Goal: Information Seeking & Learning: Check status

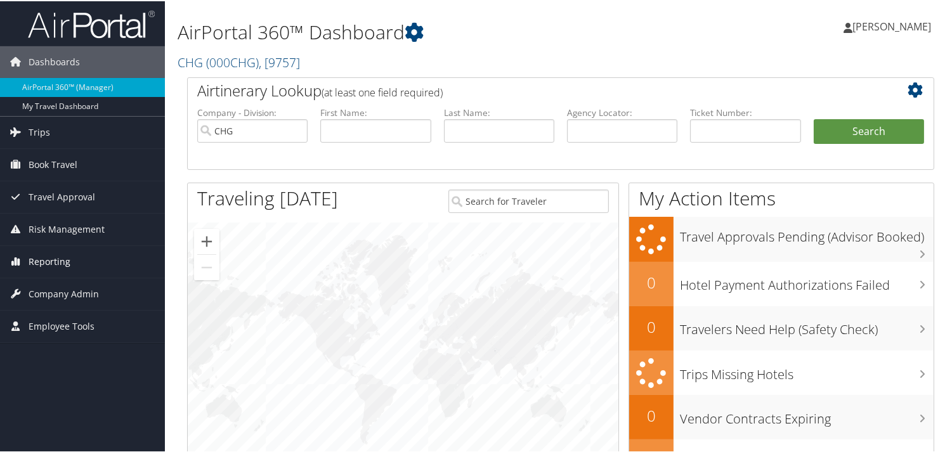
click at [63, 259] on span "Reporting" at bounding box center [50, 261] width 42 height 32
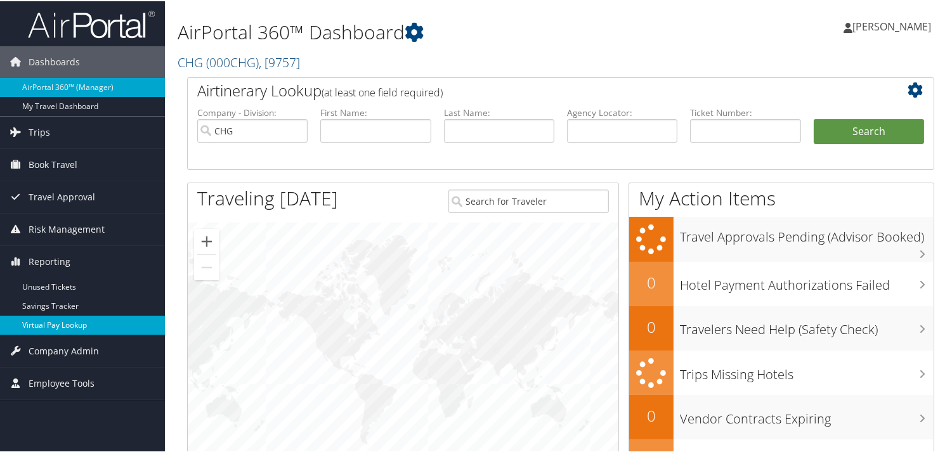
click at [48, 330] on link "Virtual Pay Lookup" at bounding box center [82, 324] width 165 height 19
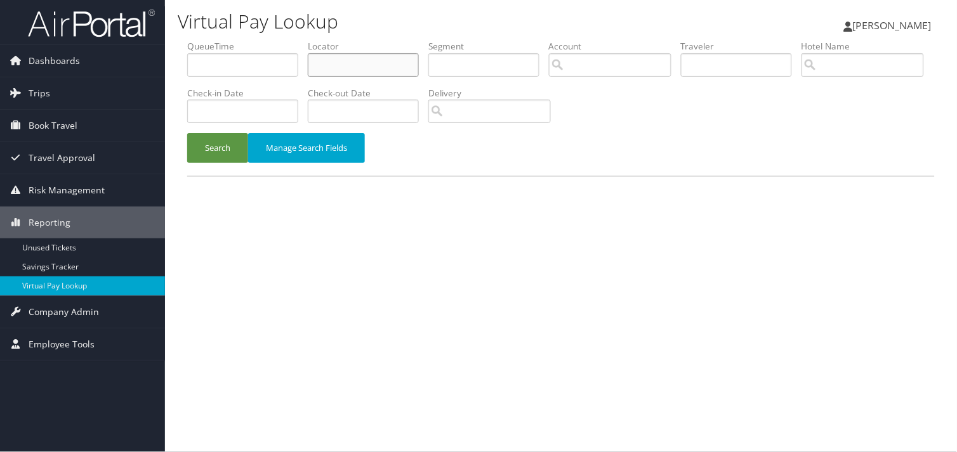
click at [339, 58] on input "text" at bounding box center [363, 64] width 111 height 23
paste input "SMECIX"
type input "SMECIX"
click at [187, 133] on button "Search" at bounding box center [217, 148] width 61 height 30
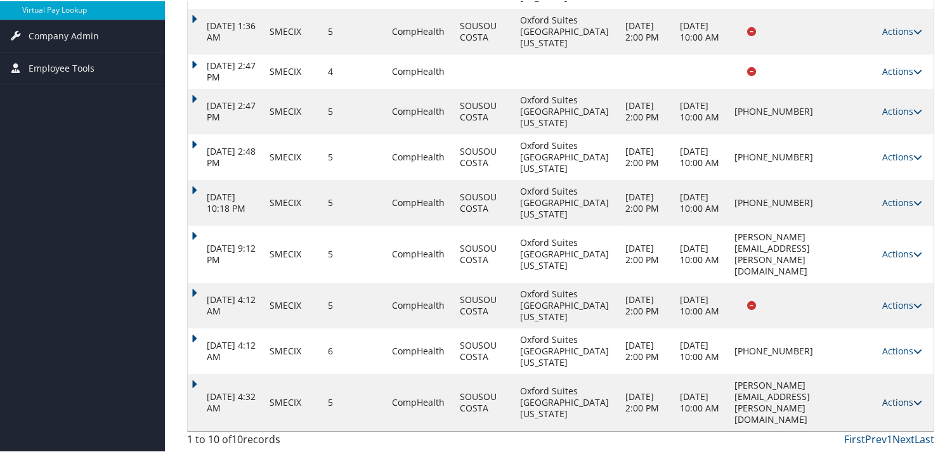
click at [895, 395] on link "Actions" at bounding box center [903, 401] width 40 height 12
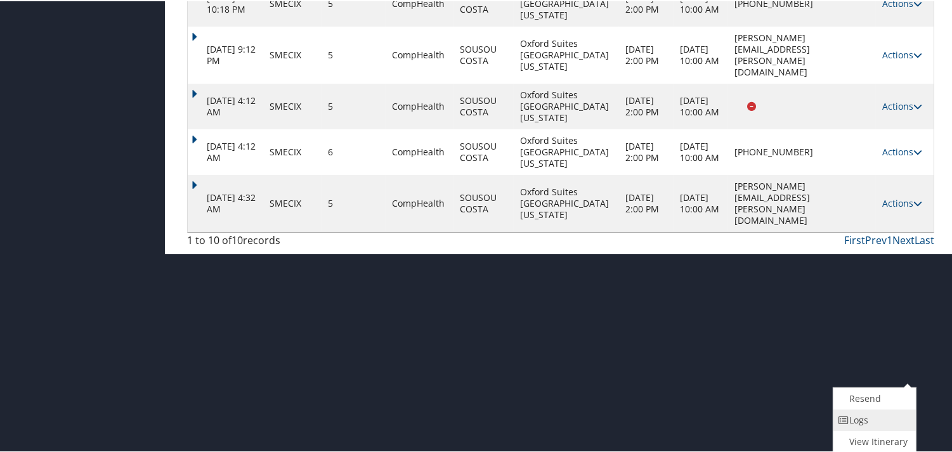
click at [880, 411] on link "Logs" at bounding box center [874, 420] width 80 height 22
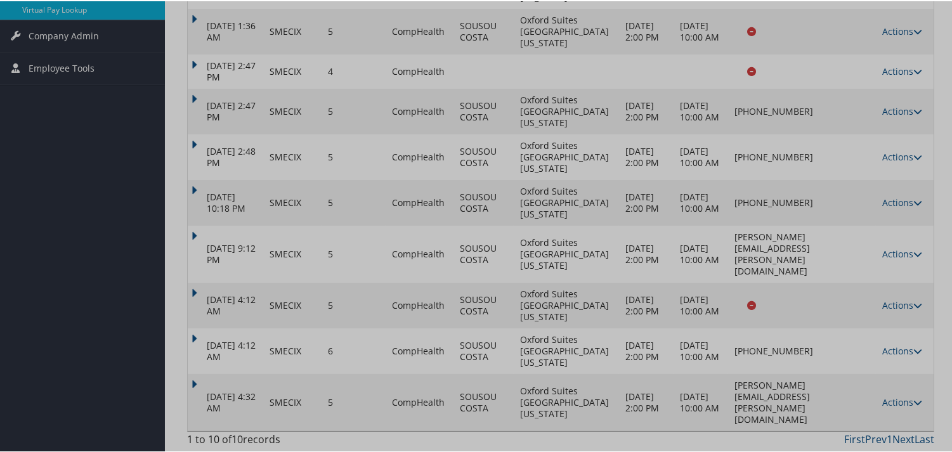
scroll to position [459, 0]
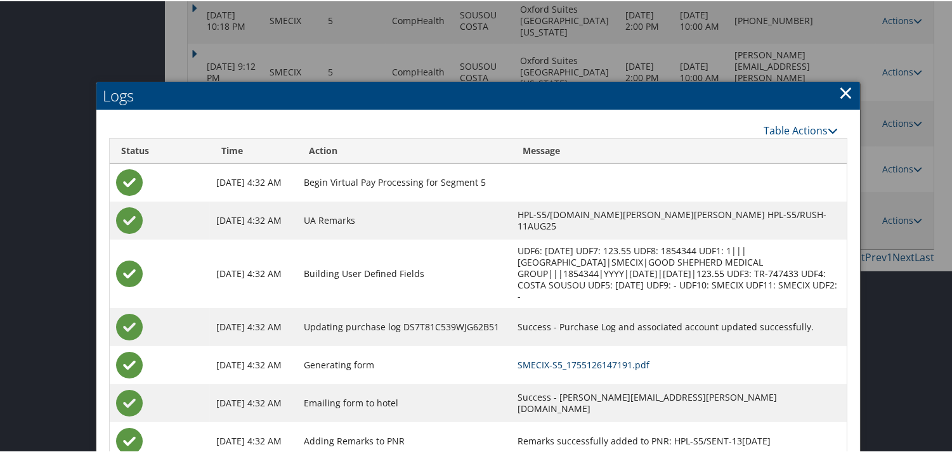
click at [595, 358] on link "SMECIX-S5_1755126147191.pdf" at bounding box center [584, 364] width 132 height 12
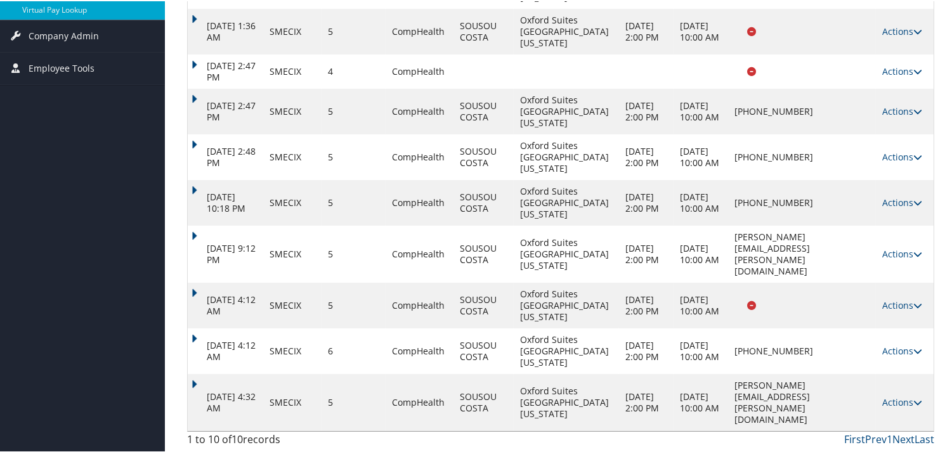
scroll to position [459, 0]
click at [890, 344] on link "Actions" at bounding box center [903, 350] width 40 height 12
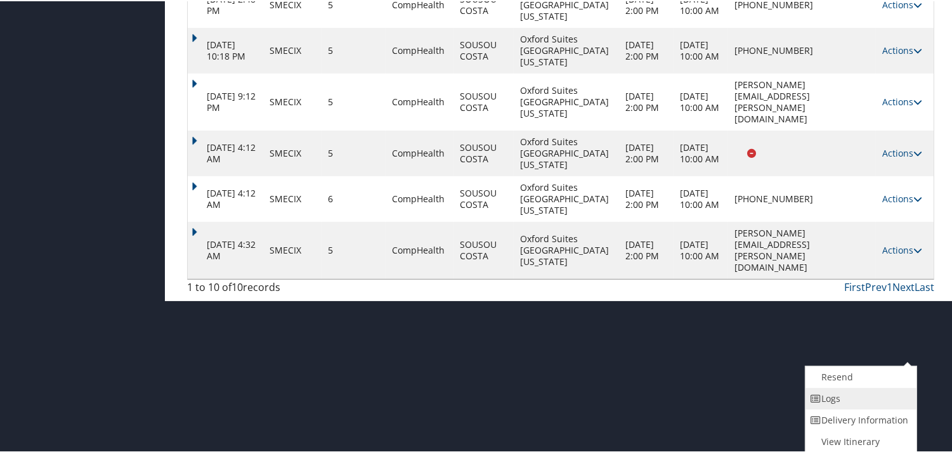
click at [861, 387] on link "Logs" at bounding box center [860, 398] width 108 height 22
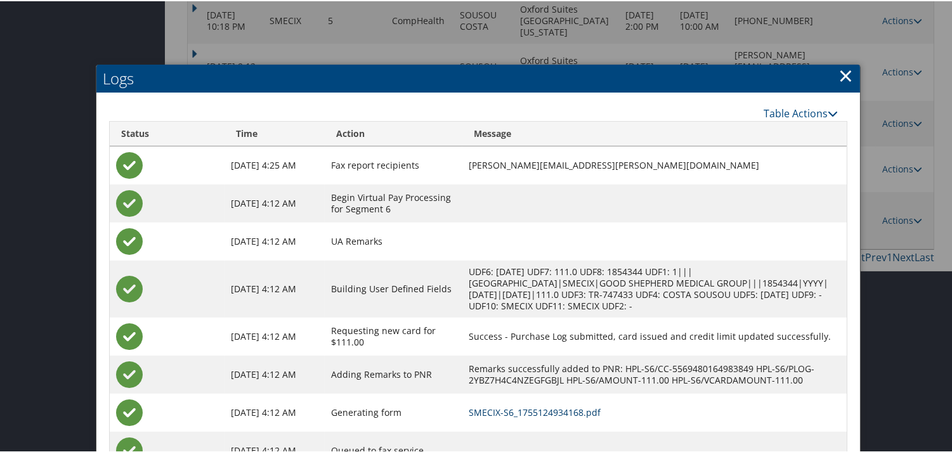
click at [555, 411] on link "SMECIX-S6_1755124934168.pdf" at bounding box center [535, 411] width 132 height 12
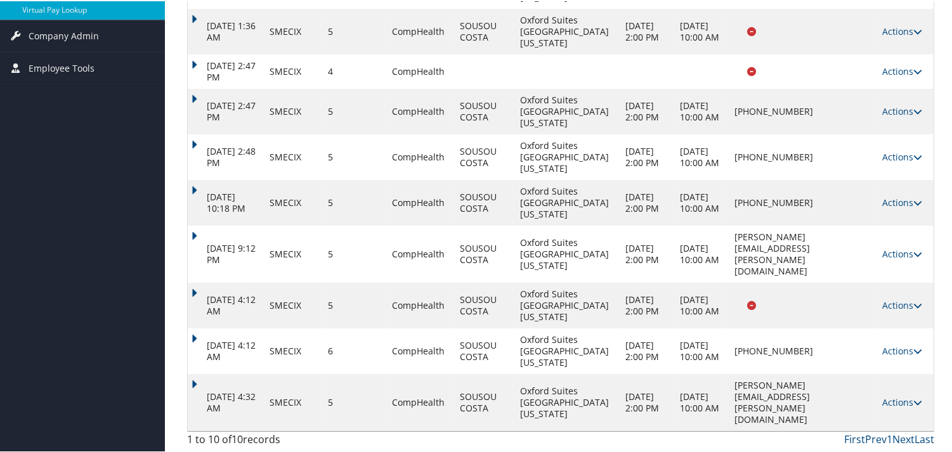
scroll to position [248, 0]
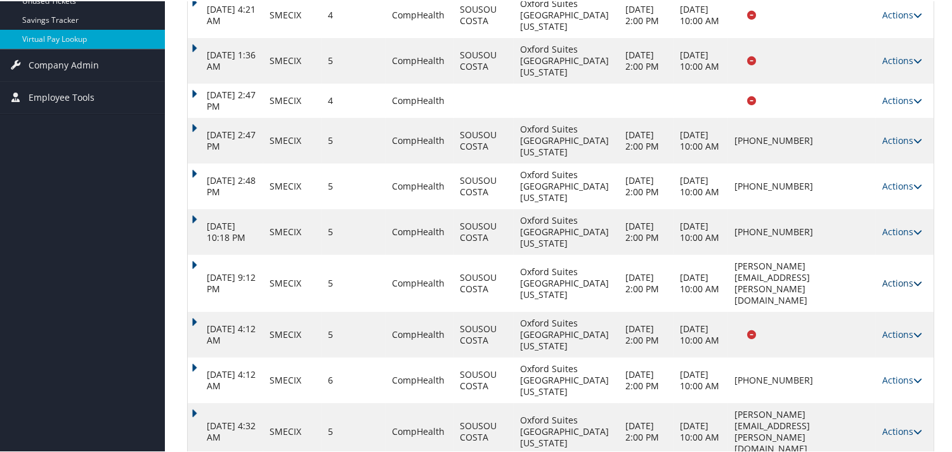
click at [897, 288] on link "Actions" at bounding box center [903, 282] width 40 height 12
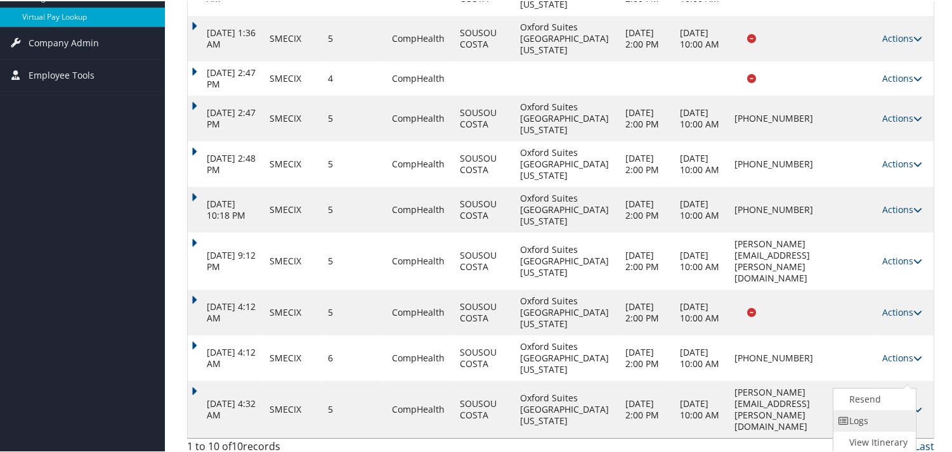
click at [867, 410] on link "Logs" at bounding box center [874, 420] width 80 height 22
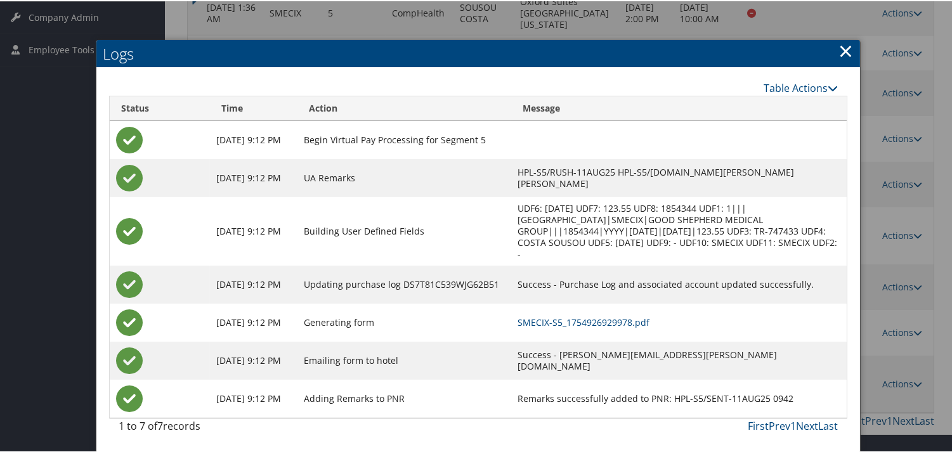
scroll to position [459, 0]
click at [562, 315] on link "SMECIX-S5_1754926929978.pdf" at bounding box center [584, 321] width 132 height 12
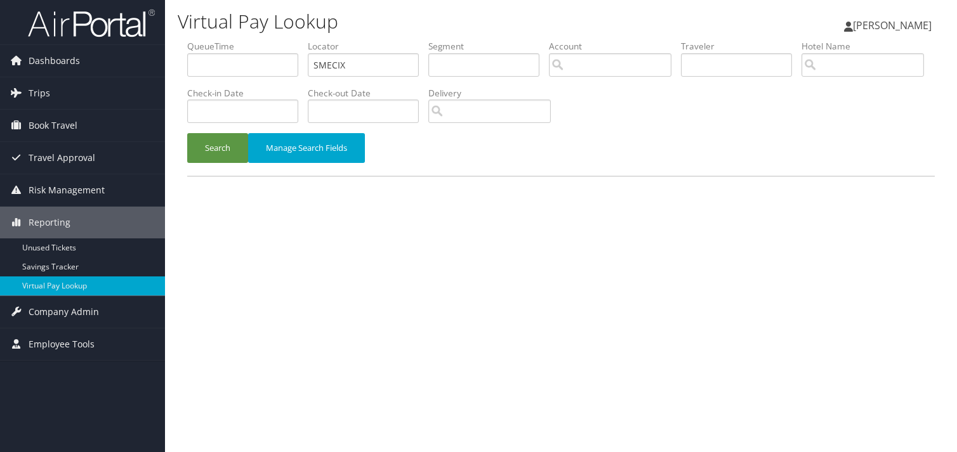
click at [214, 142] on button "Search" at bounding box center [217, 148] width 61 height 30
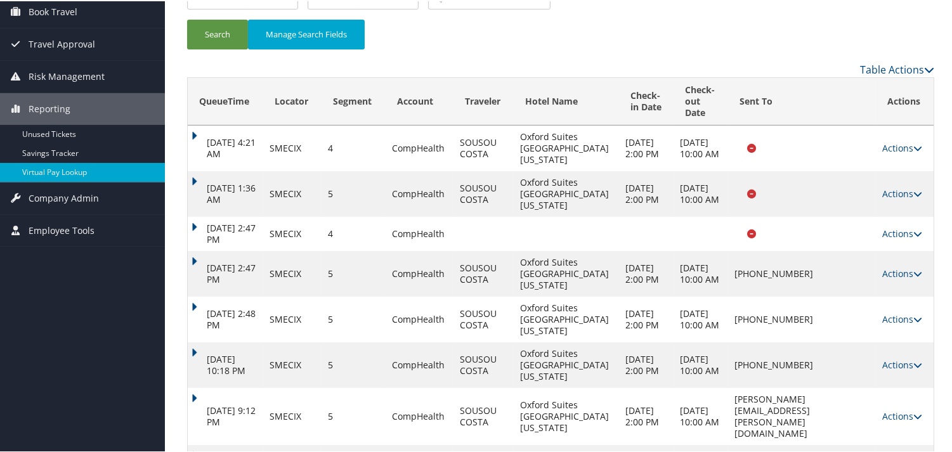
scroll to position [282, 0]
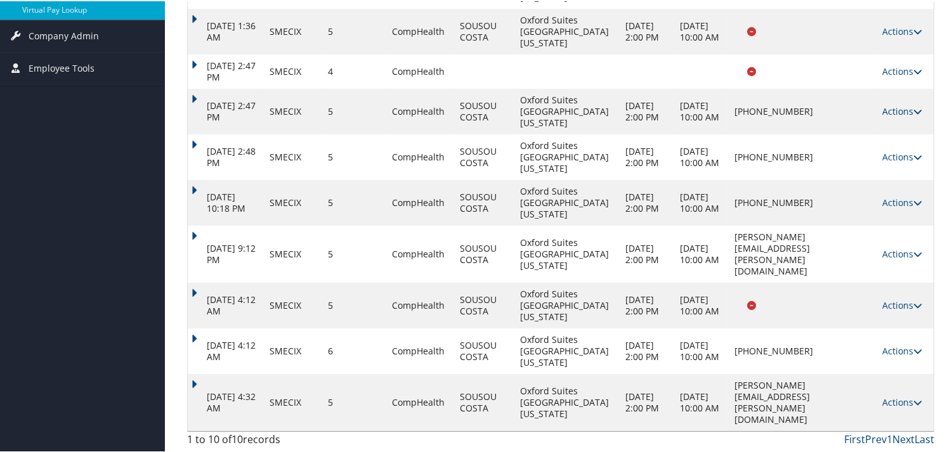
click at [901, 116] on link "Actions" at bounding box center [903, 110] width 40 height 12
click at [840, 205] on link "Logs" at bounding box center [860, 208] width 108 height 22
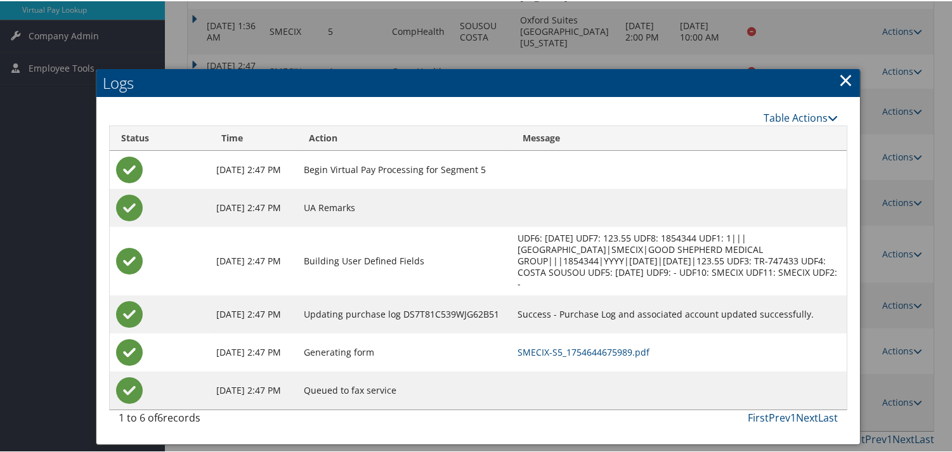
scroll to position [459, 0]
click at [605, 345] on link "SMECIX-S5_1754644675989.pdf" at bounding box center [584, 351] width 132 height 12
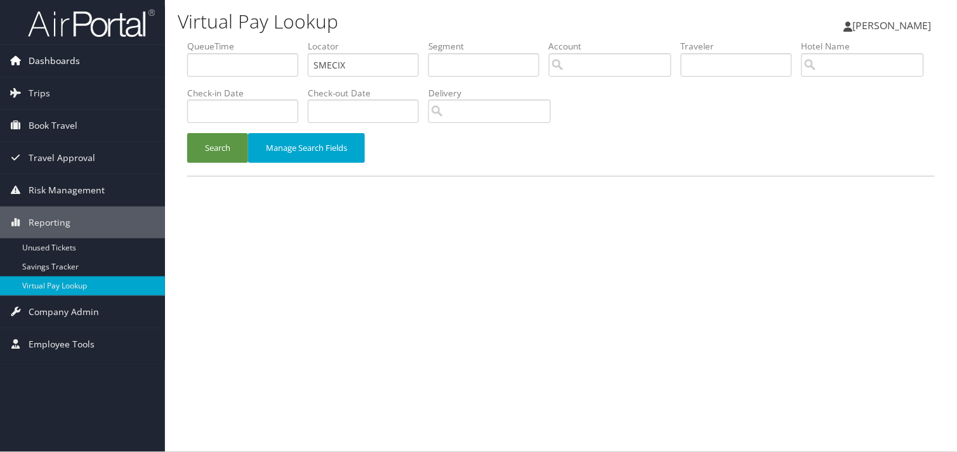
click at [51, 65] on span "Dashboards" at bounding box center [54, 61] width 51 height 32
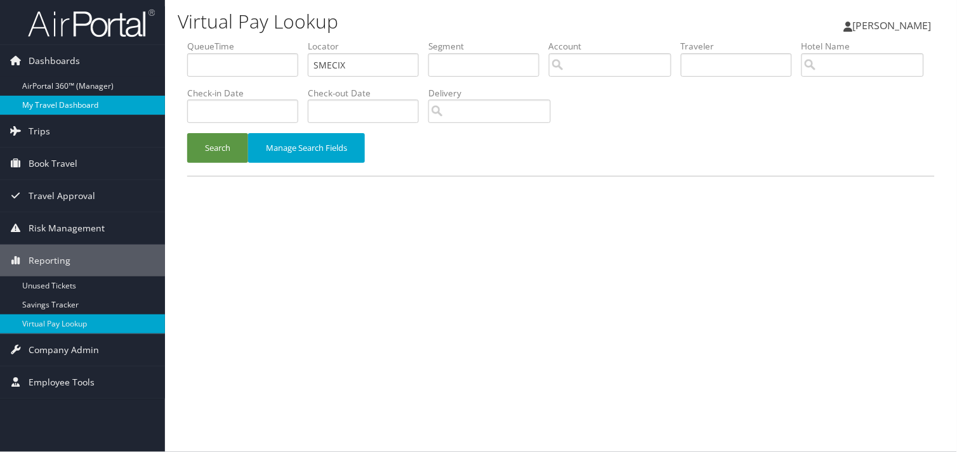
click at [46, 103] on link "My Travel Dashboard" at bounding box center [82, 105] width 165 height 19
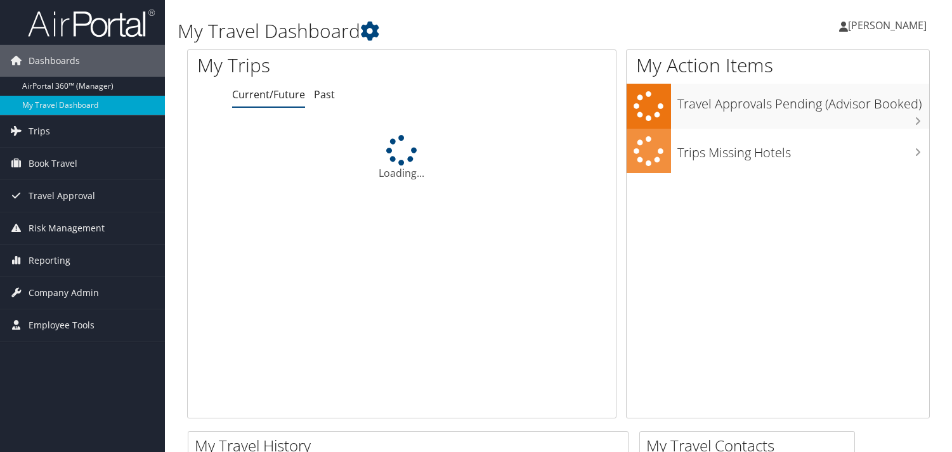
click at [67, 89] on link "AirPortal 360™ (Manager)" at bounding box center [82, 86] width 165 height 19
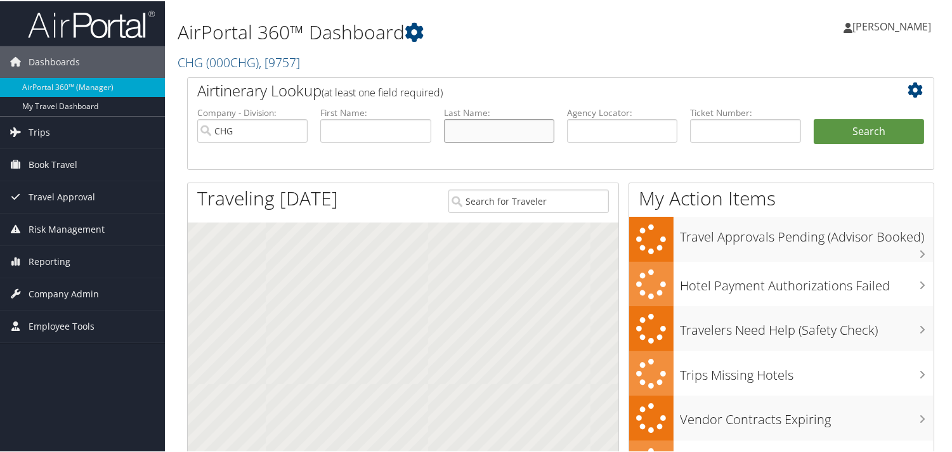
click at [484, 131] on input "text" at bounding box center [499, 129] width 110 height 23
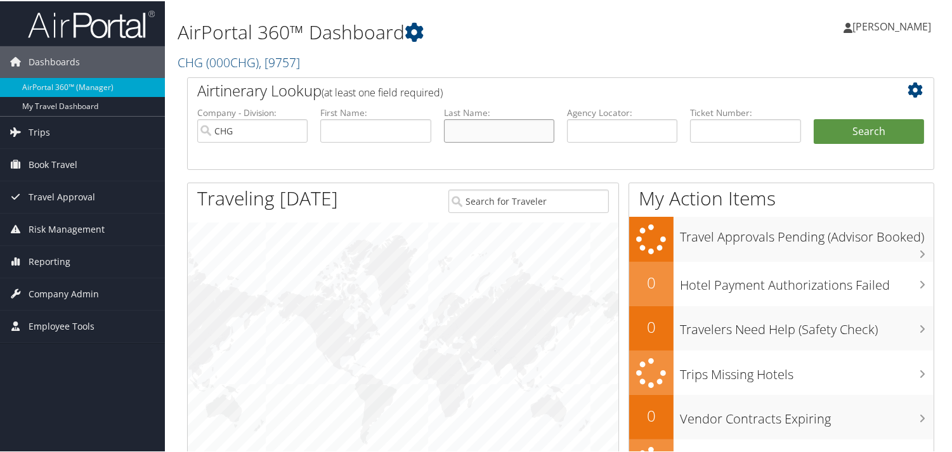
paste input "Sousou"
type input "Sousou"
click at [333, 132] on input "text" at bounding box center [375, 129] width 110 height 23
paste input "Costa"
type input "Costa"
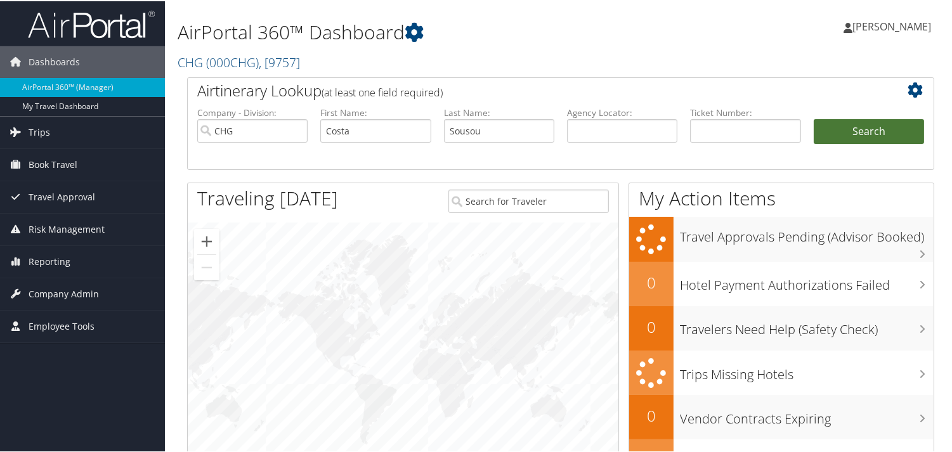
click at [836, 135] on button "Search" at bounding box center [869, 130] width 110 height 25
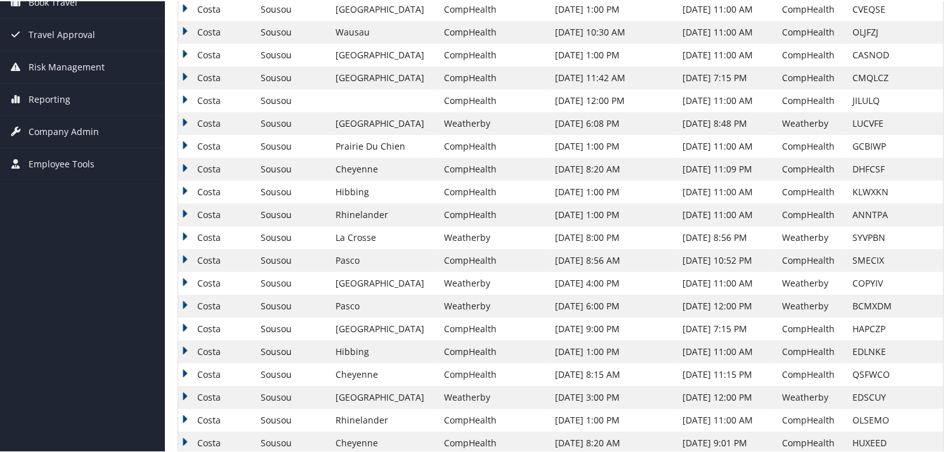
scroll to position [195, 0]
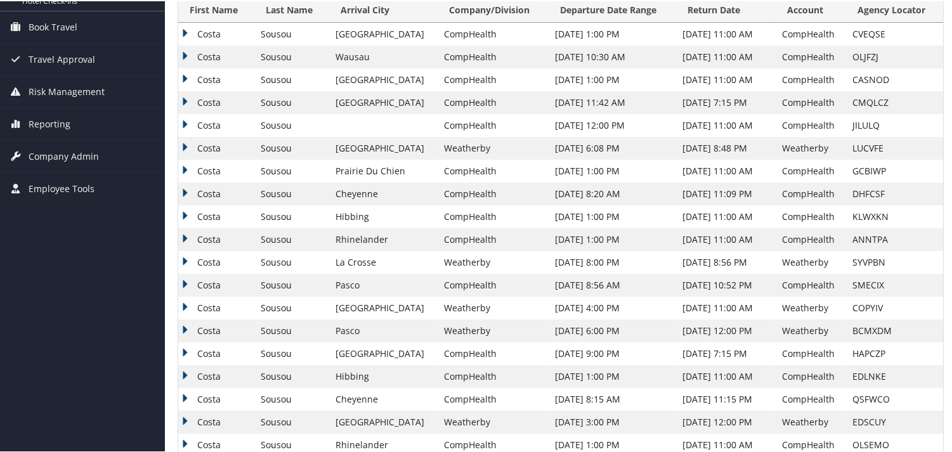
click at [184, 29] on td "Costa" at bounding box center [216, 33] width 76 height 23
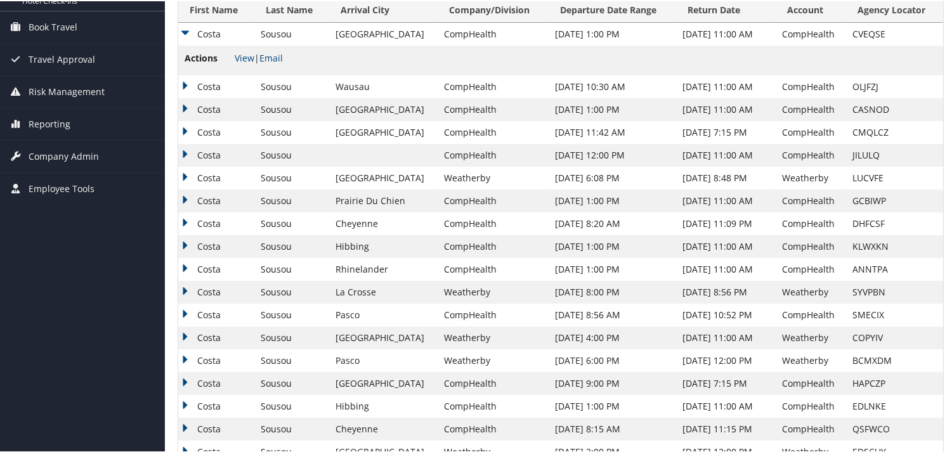
click at [183, 30] on td "Costa" at bounding box center [216, 33] width 76 height 23
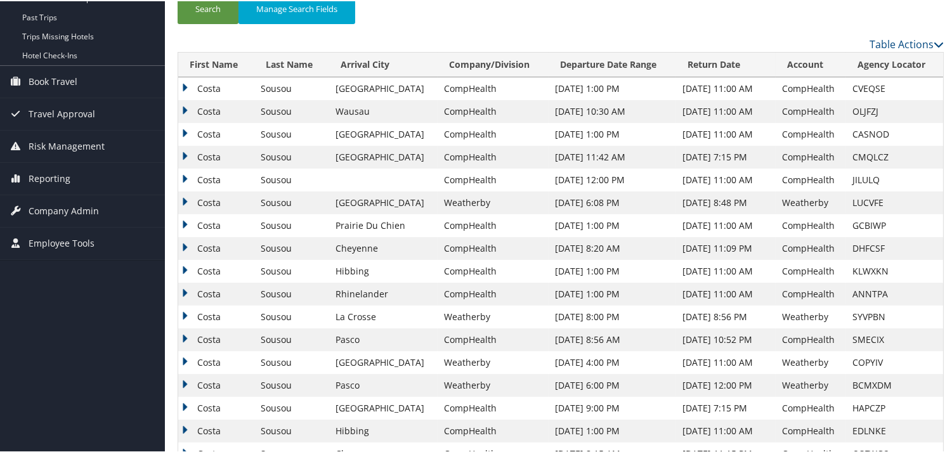
scroll to position [141, 0]
click at [187, 246] on td "Costa" at bounding box center [216, 246] width 76 height 23
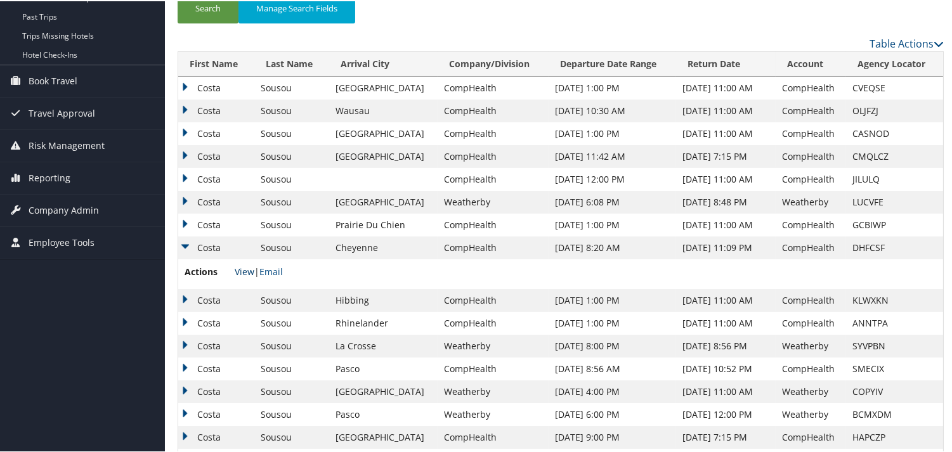
click at [246, 273] on link "View" at bounding box center [245, 271] width 20 height 12
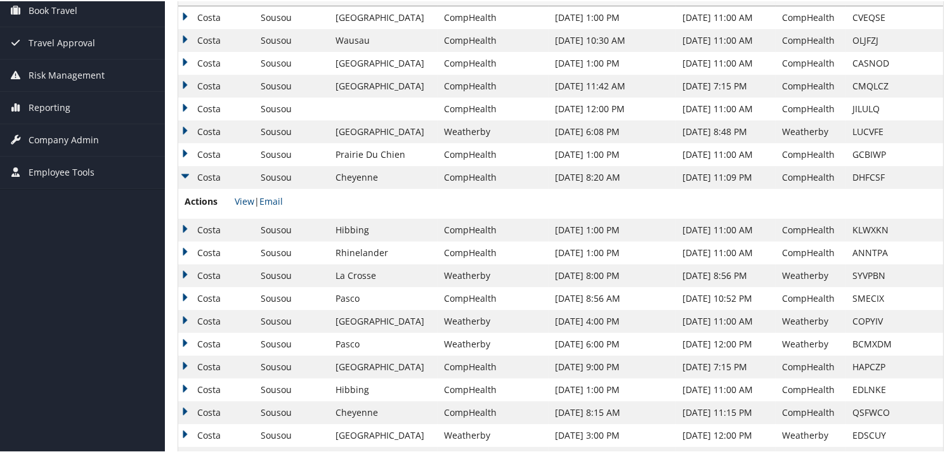
click at [187, 294] on td "Costa" at bounding box center [216, 297] width 76 height 23
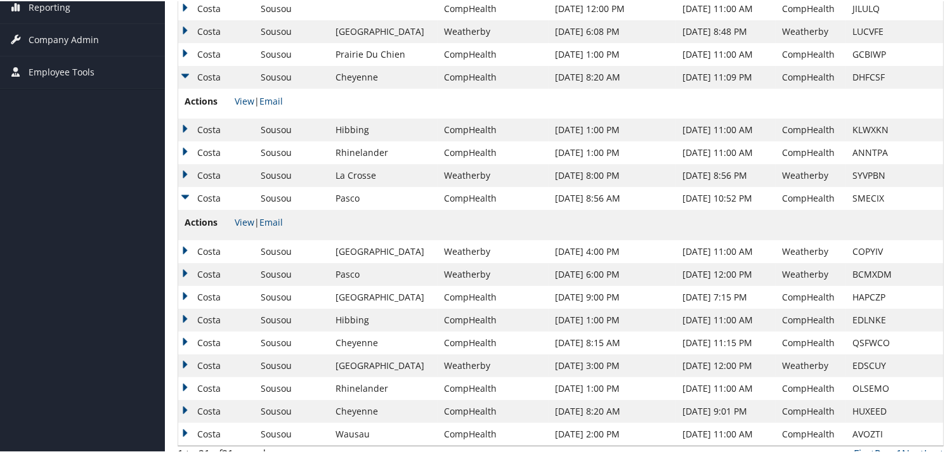
scroll to position [325, 0]
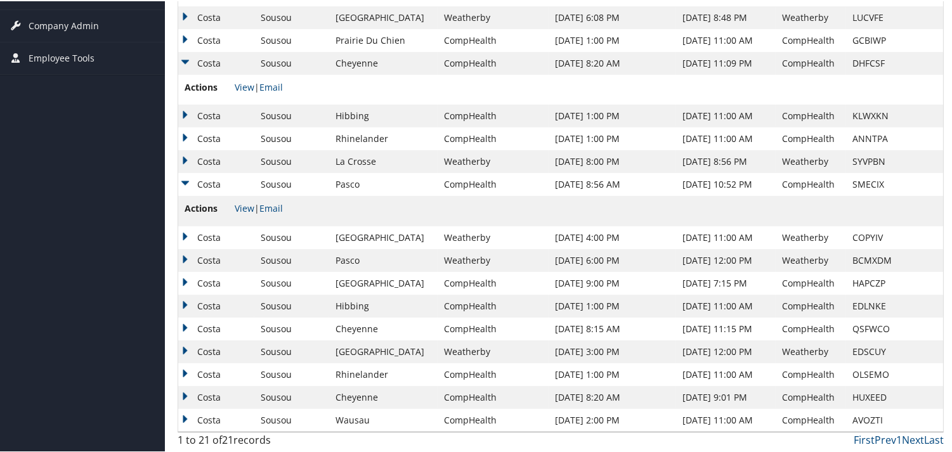
click at [185, 393] on td "Costa" at bounding box center [216, 396] width 76 height 23
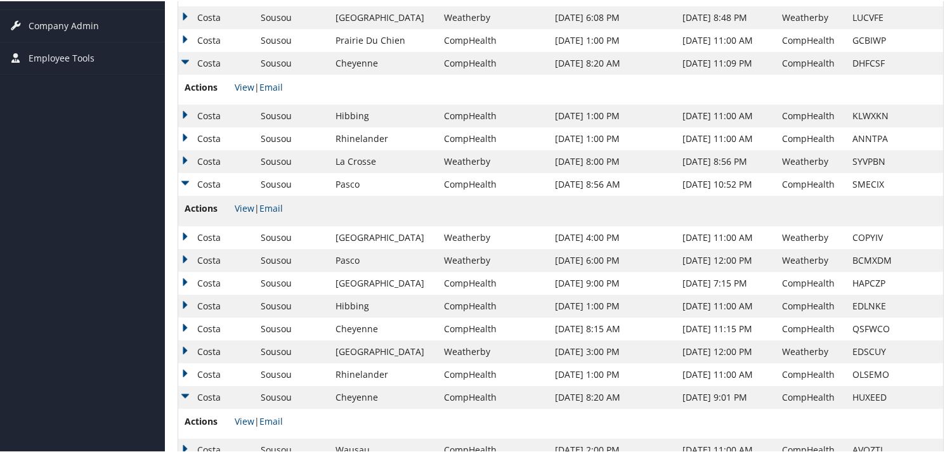
click at [254, 419] on span "View | Email" at bounding box center [259, 420] width 48 height 12
click at [242, 207] on link "View" at bounding box center [245, 207] width 20 height 12
click at [246, 422] on link "View" at bounding box center [245, 420] width 20 height 12
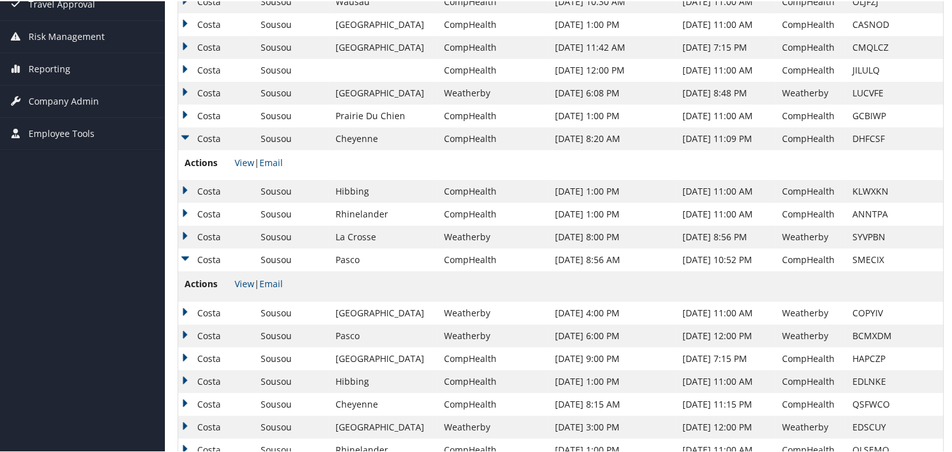
scroll to position [0, 0]
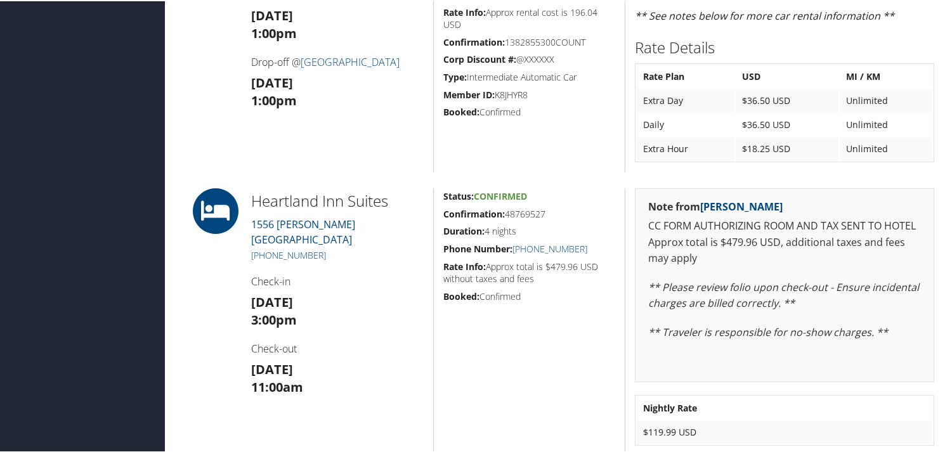
scroll to position [916, 0]
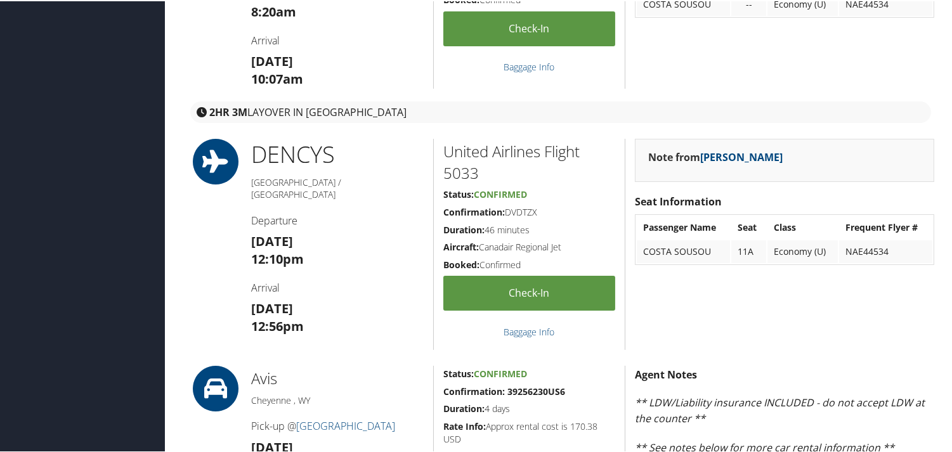
scroll to position [352, 0]
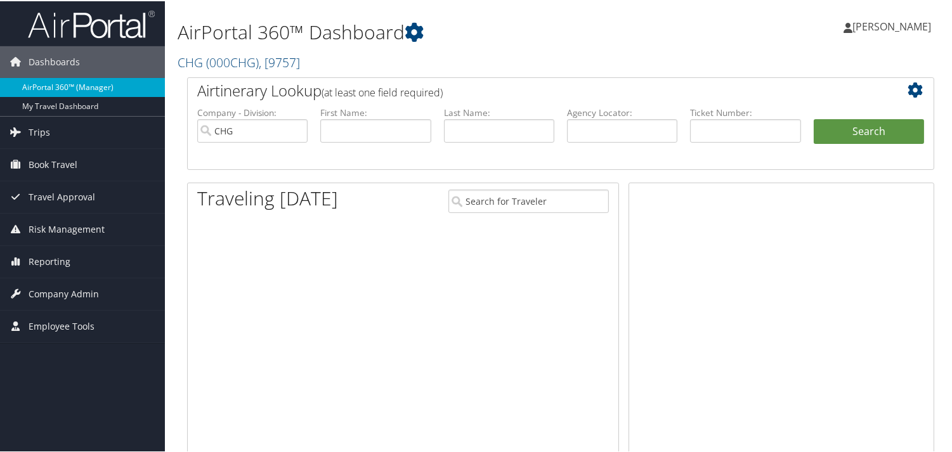
click at [59, 90] on link "AirPortal 360™ (Manager)" at bounding box center [82, 86] width 165 height 19
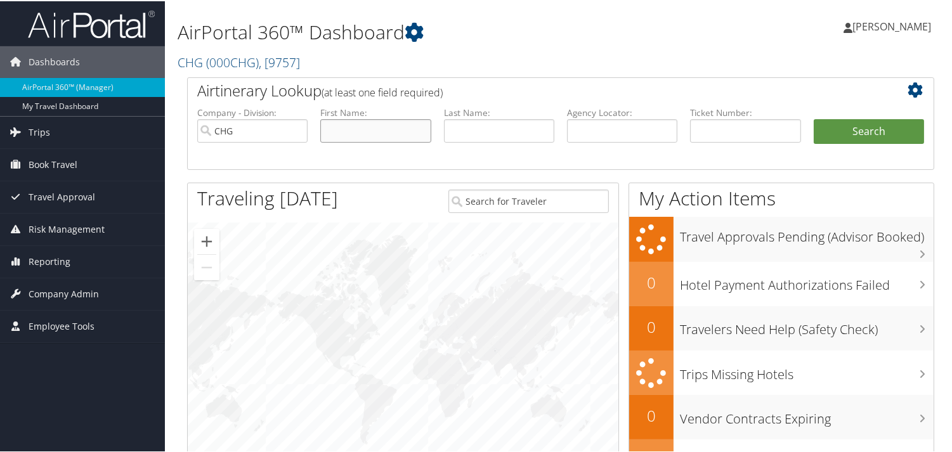
click at [364, 130] on input "text" at bounding box center [375, 129] width 110 height 23
paste input "Long, Robert"
drag, startPoint x: 350, startPoint y: 130, endPoint x: 231, endPoint y: 130, distance: 118.6
click at [231, 130] on ul "Company - Division: CHG First Name: Long, Robert Last Name: Agency Locator: Dep…" at bounding box center [561, 136] width 740 height 63
type input "[PERSON_NAME]"
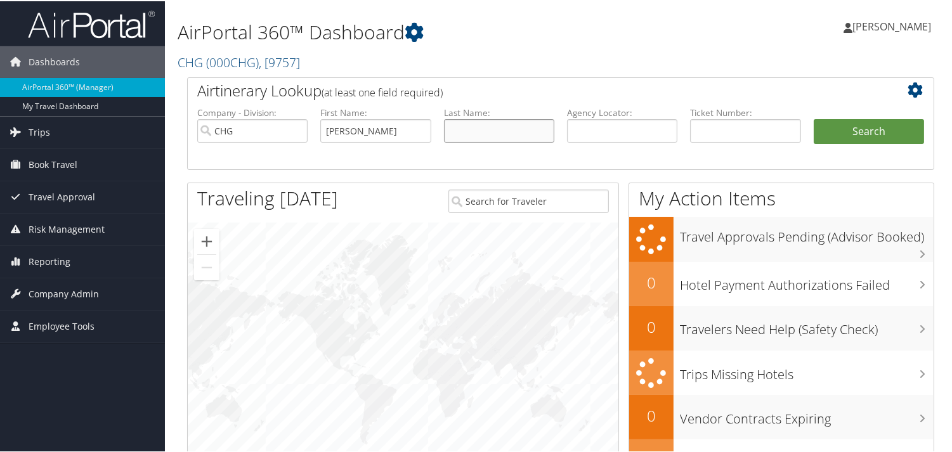
click at [457, 131] on input "text" at bounding box center [499, 129] width 110 height 23
paste input "Long,"
type input "Long"
click at [836, 135] on button "Search" at bounding box center [869, 130] width 110 height 25
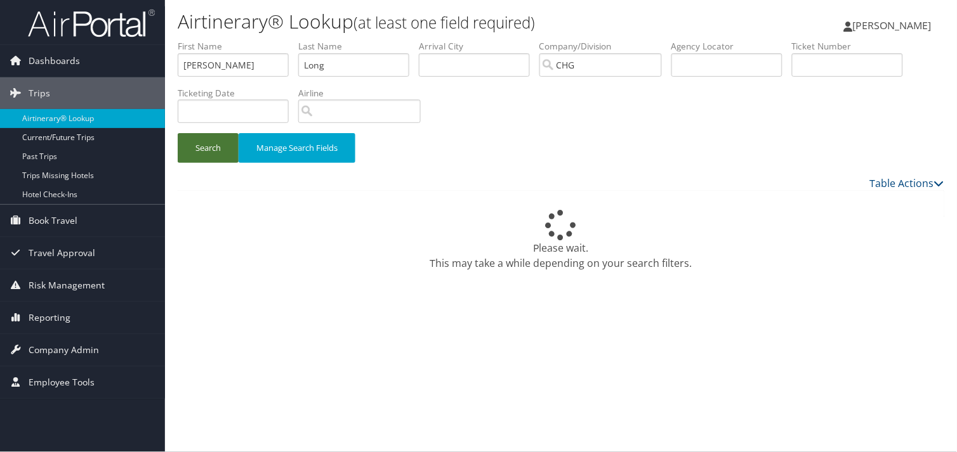
click at [210, 150] on button "Search" at bounding box center [208, 148] width 61 height 30
click at [374, 223] on div "Please wait. This may take a while depending on your search filters." at bounding box center [561, 240] width 766 height 61
click at [220, 141] on button "Search" at bounding box center [208, 148] width 61 height 30
click at [203, 147] on button "Search" at bounding box center [208, 148] width 61 height 30
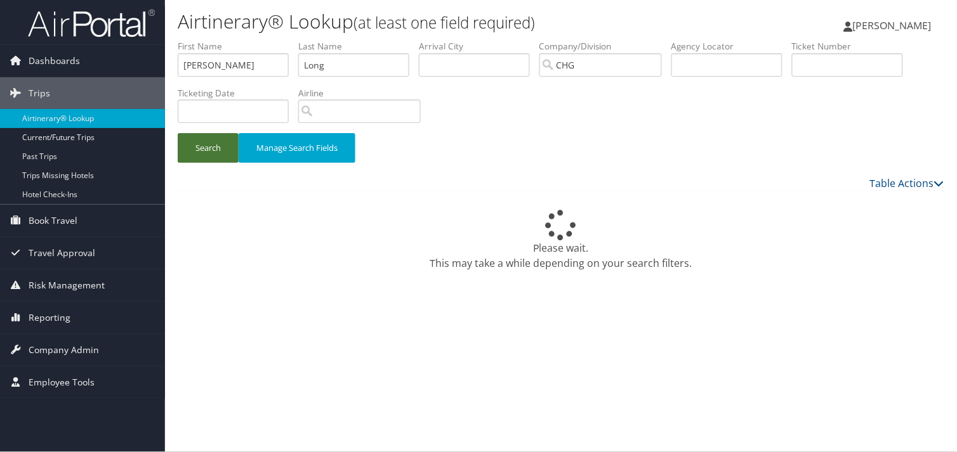
click at [203, 147] on button "Search" at bounding box center [208, 148] width 61 height 30
click at [783, 206] on div "Please wait. This may take a while depending on your search filters." at bounding box center [561, 219] width 766 height 57
drag, startPoint x: 355, startPoint y: 61, endPoint x: 113, endPoint y: 62, distance: 242.4
click at [113, 62] on div "Dashboards AirPortal 360™ (Manager) My Travel Dashboard Trips Airtinerary® Look…" at bounding box center [478, 226] width 957 height 452
click at [223, 70] on input "[PERSON_NAME]" at bounding box center [233, 64] width 111 height 23
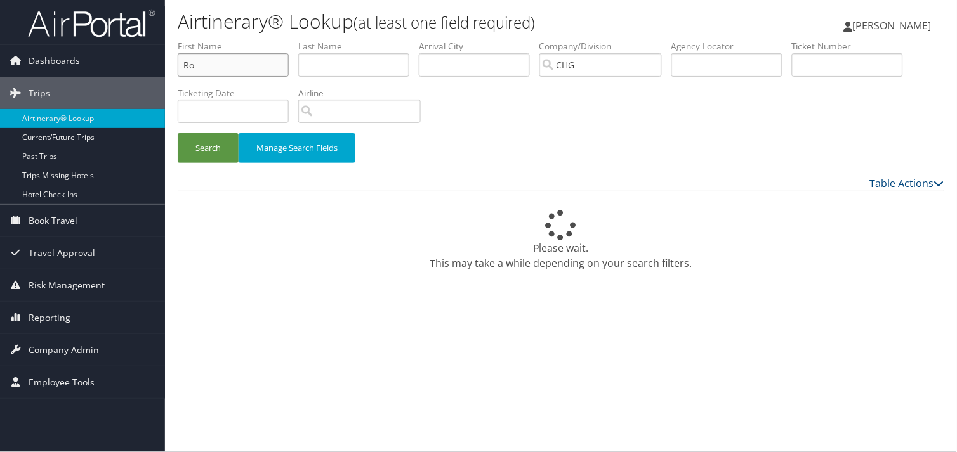
type input "R"
click at [206, 62] on input "text" at bounding box center [233, 64] width 111 height 23
paste input "[PERSON_NAME]"
drag, startPoint x: 208, startPoint y: 64, endPoint x: 88, endPoint y: 64, distance: 120.6
click at [88, 64] on div "Dashboards AirPortal 360™ (Manager) My Travel Dashboard Trips Airtinerary® Look…" at bounding box center [478, 226] width 957 height 452
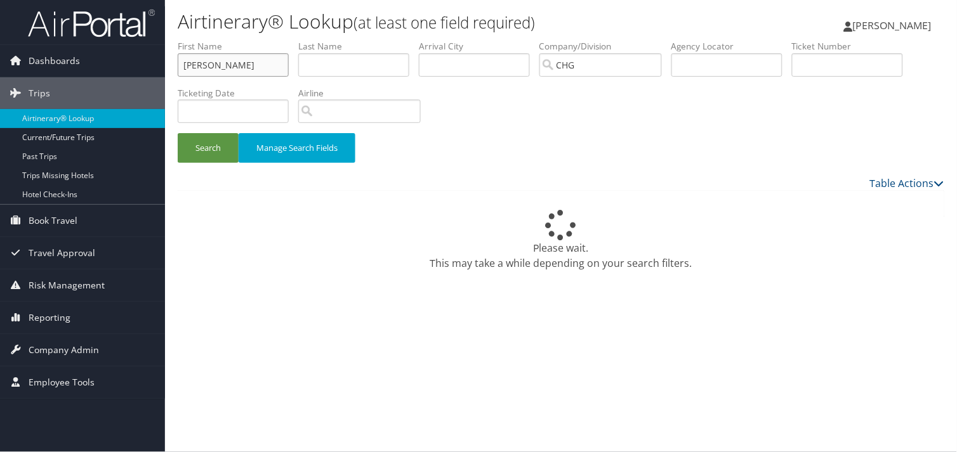
type input "Stephen"
click at [324, 60] on input "text" at bounding box center [353, 64] width 111 height 23
paste input "Davis,"
type input "Davis"
click at [188, 64] on input "Stephen" at bounding box center [233, 64] width 111 height 23
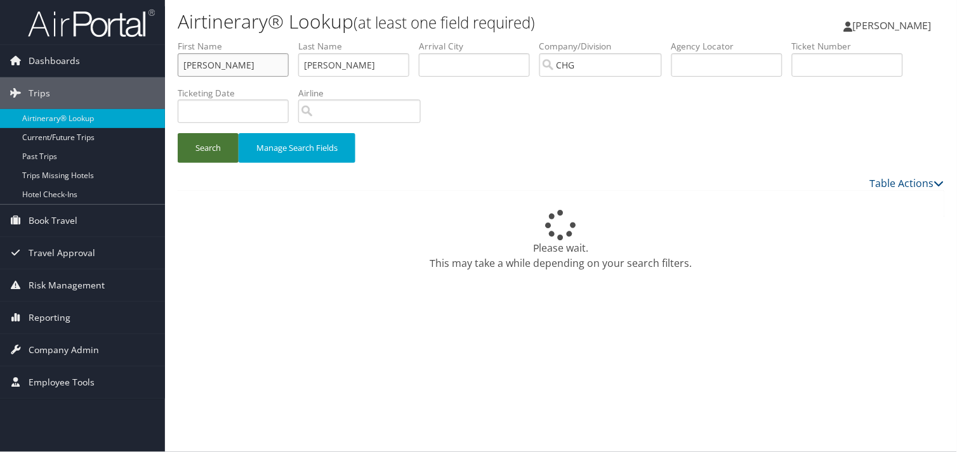
type input "Stephen"
drag, startPoint x: 213, startPoint y: 149, endPoint x: 225, endPoint y: 149, distance: 12.1
click at [216, 149] on button "Search" at bounding box center [208, 148] width 61 height 30
click at [211, 156] on button "Search" at bounding box center [208, 148] width 61 height 30
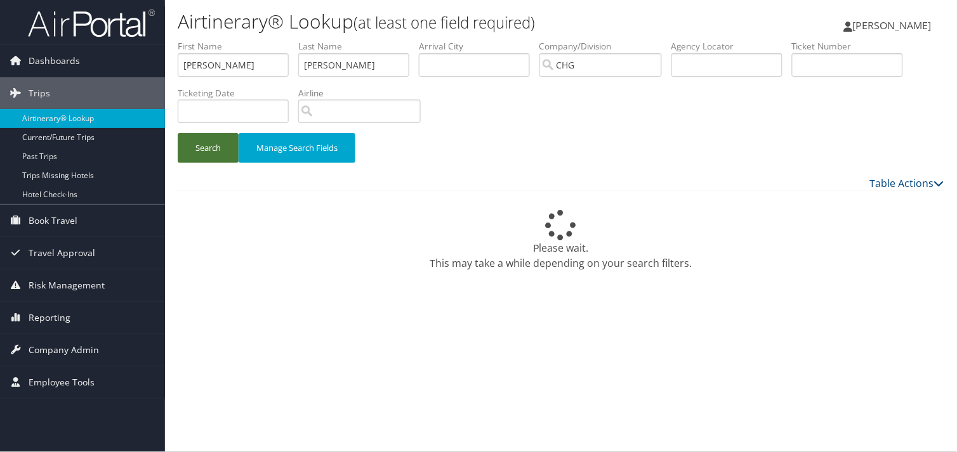
click at [211, 156] on button "Search" at bounding box center [208, 148] width 61 height 30
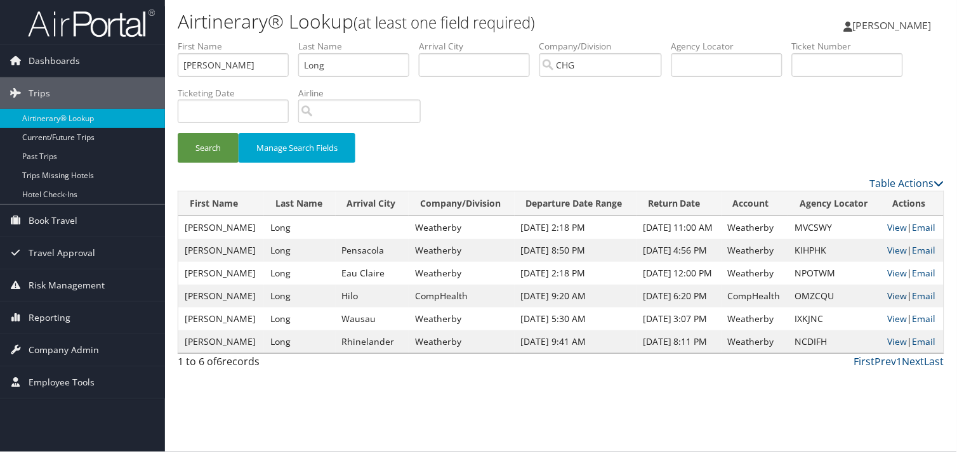
click at [890, 294] on link "View" at bounding box center [898, 296] width 20 height 12
drag, startPoint x: 247, startPoint y: 63, endPoint x: -171, endPoint y: 64, distance: 418.1
click at [0, 64] on html "Menu Dashboards ► AirPortal 360™ (Manager) My Travel Dashboard Trips ► Airtiner…" at bounding box center [478, 226] width 957 height 452
paste input "Davis, Stephen"
drag, startPoint x: 210, startPoint y: 66, endPoint x: 18, endPoint y: 65, distance: 192.2
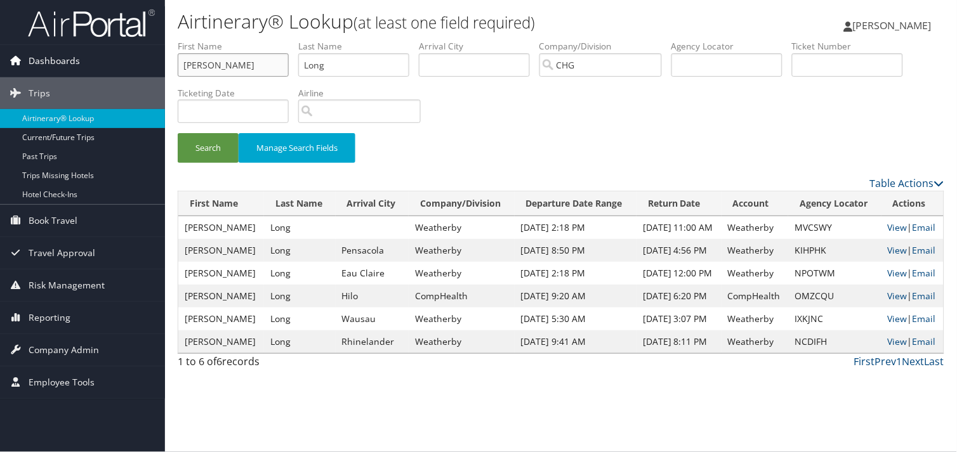
click at [22, 66] on div "Dashboards AirPortal 360™ (Manager) My Travel Dashboard Trips Airtinerary® Look…" at bounding box center [478, 226] width 957 height 452
type input "Stephen"
drag, startPoint x: 258, startPoint y: 66, endPoint x: 86, endPoint y: 66, distance: 171.9
click at [91, 66] on div "Dashboards AirPortal 360™ (Manager) My Travel Dashboard Trips Airtinerary® Look…" at bounding box center [478, 226] width 957 height 452
paste input "Davis,"
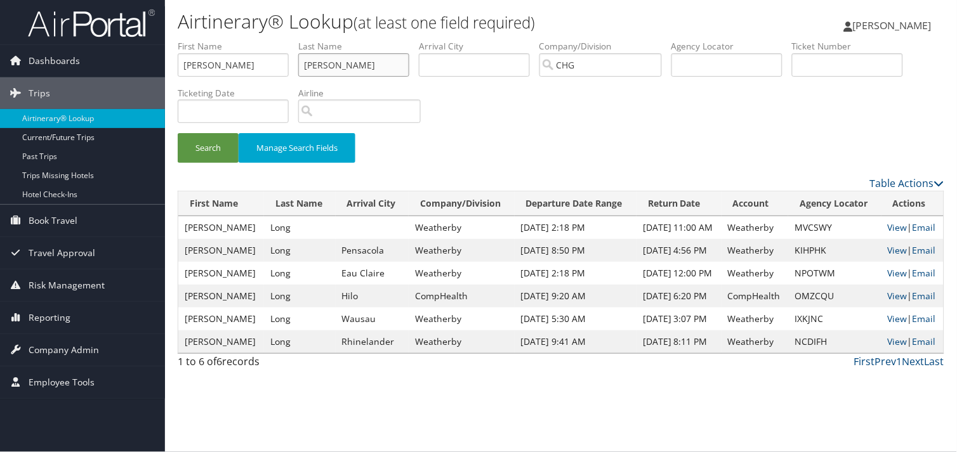
type input "Davis"
click at [178, 133] on button "Search" at bounding box center [208, 148] width 61 height 30
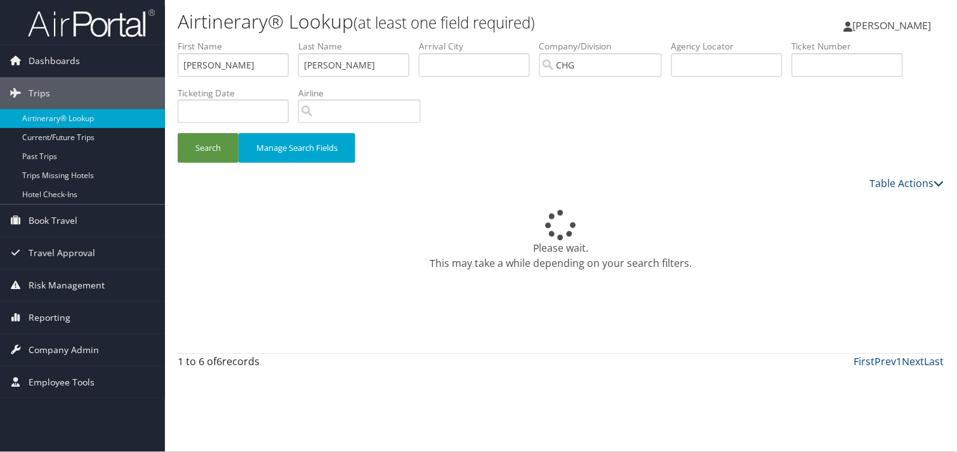
click at [438, 241] on div "Please wait. This may take a while depending on your search filters." at bounding box center [561, 240] width 766 height 61
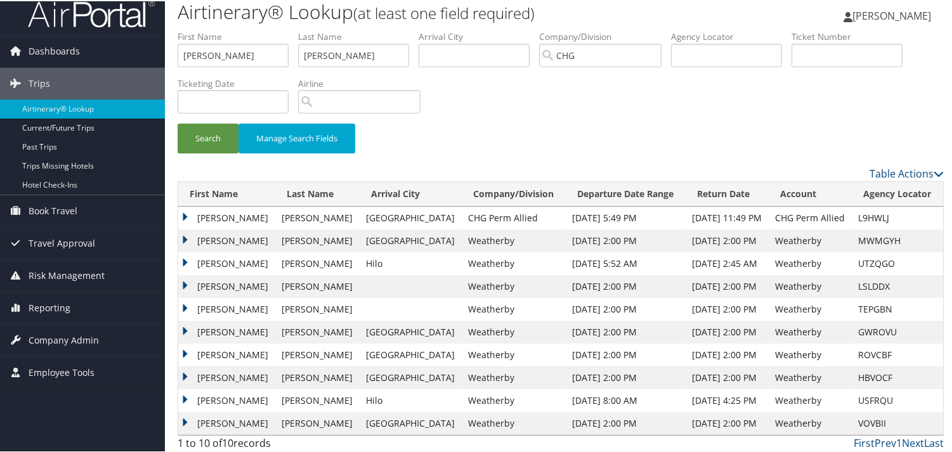
scroll to position [14, 0]
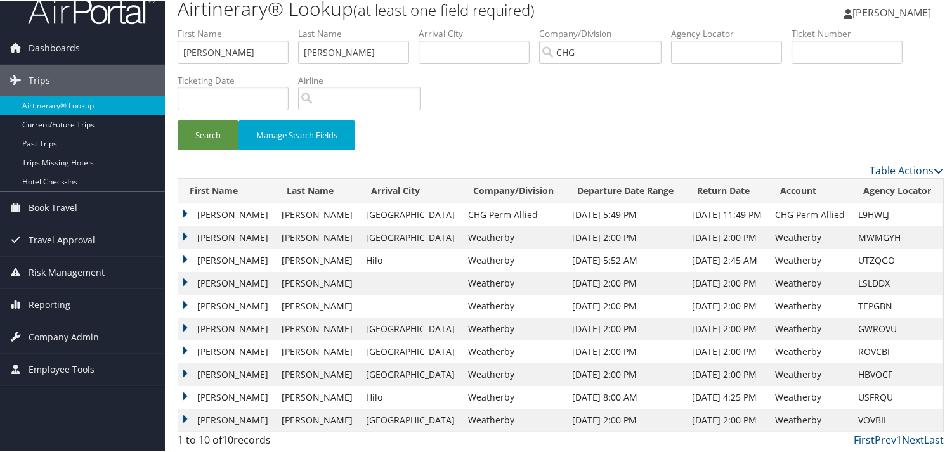
click at [185, 258] on td "Stephen" at bounding box center [226, 259] width 97 height 23
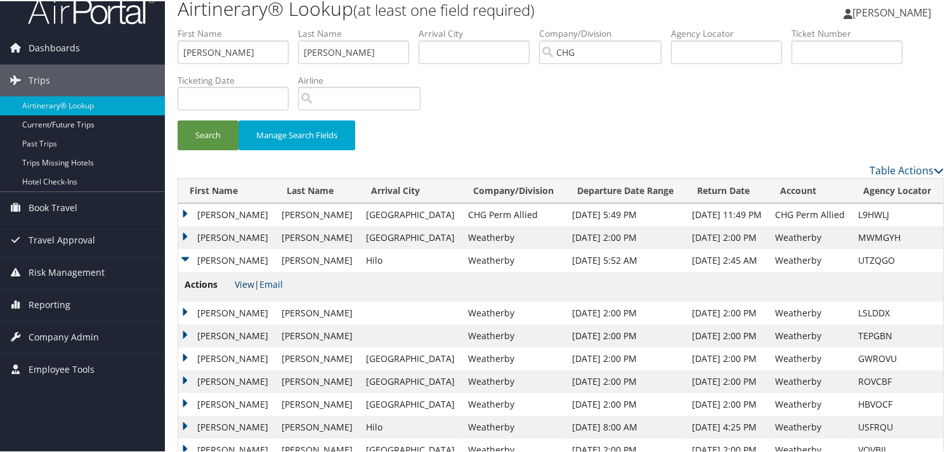
click at [240, 280] on link "View" at bounding box center [245, 283] width 20 height 12
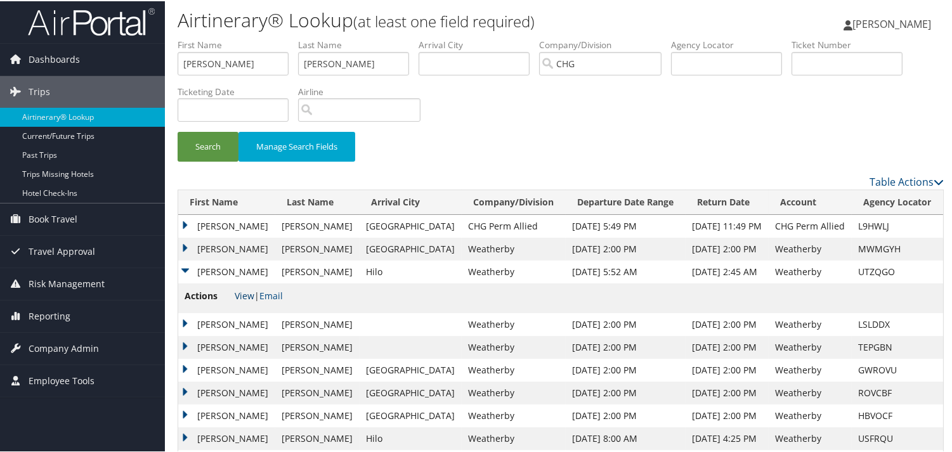
scroll to position [0, 0]
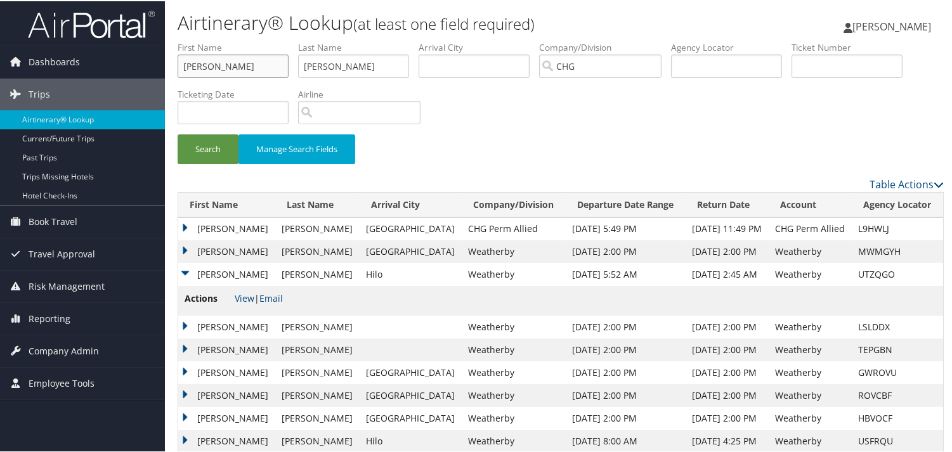
drag, startPoint x: 239, startPoint y: 67, endPoint x: -218, endPoint y: 108, distance: 458.7
click at [0, 108] on html "Menu Dashboards ► AirPortal 360™ (Manager) My Travel Dashboard Trips ► Airtiner…" at bounding box center [478, 226] width 957 height 452
paste input "Chan, Clayto"
drag, startPoint x: 212, startPoint y: 62, endPoint x: 94, endPoint y: 62, distance: 118.0
click at [94, 62] on div "Dashboards AirPortal 360™ (Manager) My Travel Dashboard Trips Airtinerary® Look…" at bounding box center [478, 248] width 957 height 497
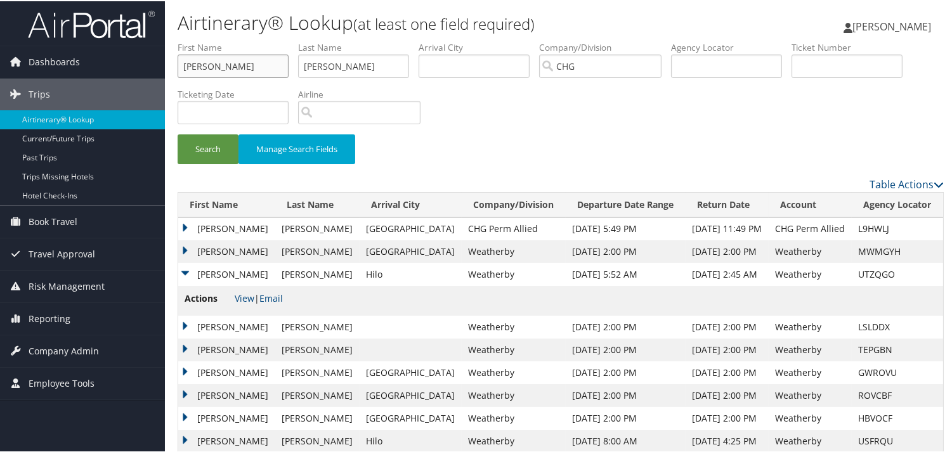
type input "Clayton"
drag, startPoint x: 339, startPoint y: 67, endPoint x: 170, endPoint y: 67, distance: 168.8
click at [178, 67] on form "First Name Clayton Last Name Davis Departure City Arrival City Company/Division…" at bounding box center [561, 108] width 766 height 136
paste input "Chan,"
type input "Chan"
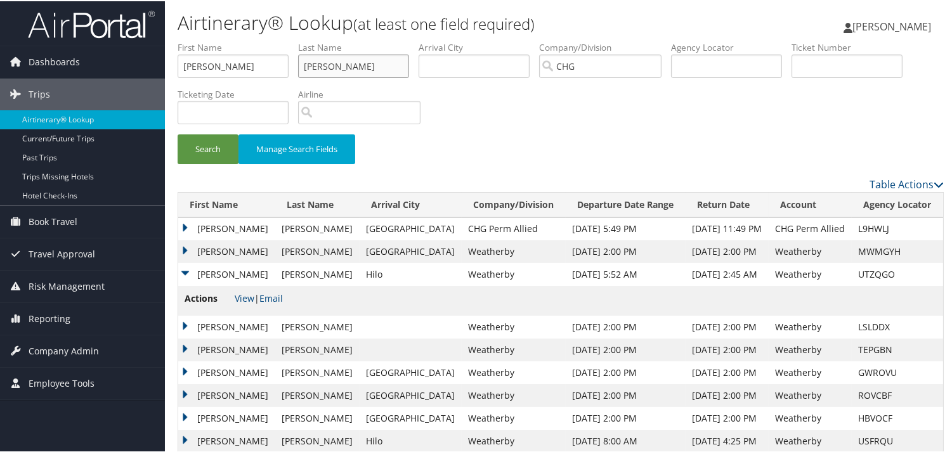
click at [178, 133] on button "Search" at bounding box center [208, 148] width 61 height 30
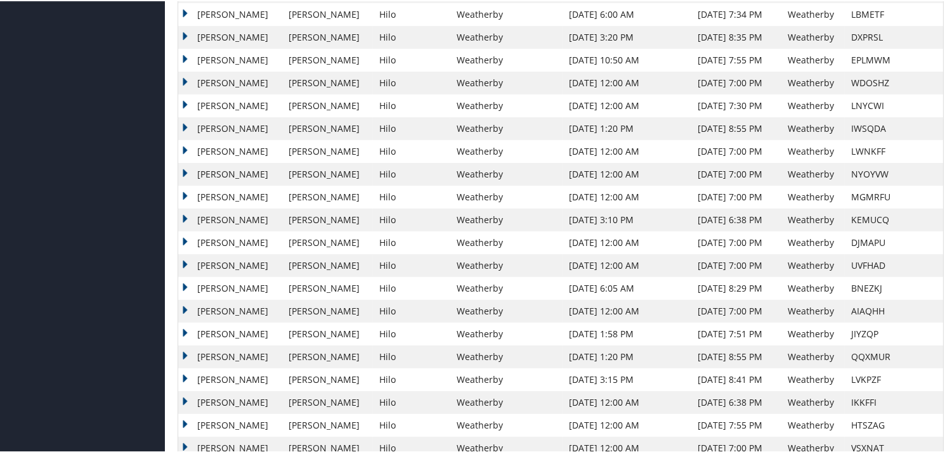
scroll to position [538, 0]
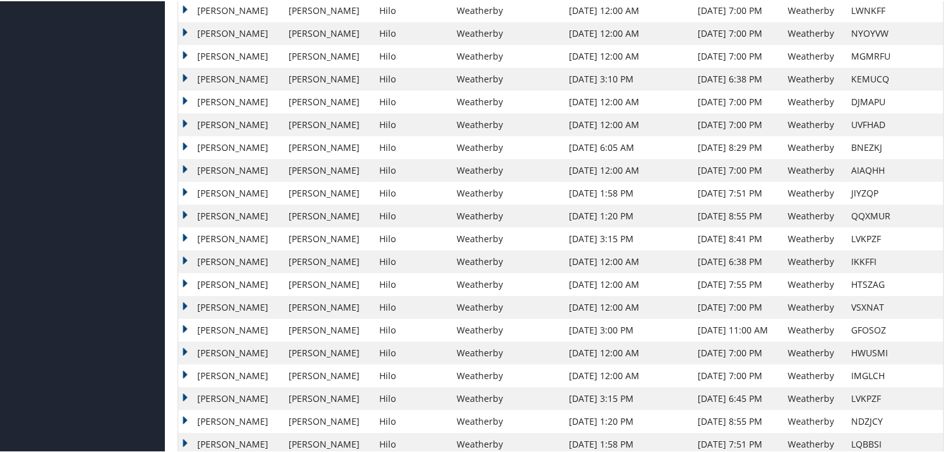
click at [186, 302] on td "Clayton" at bounding box center [230, 306] width 104 height 23
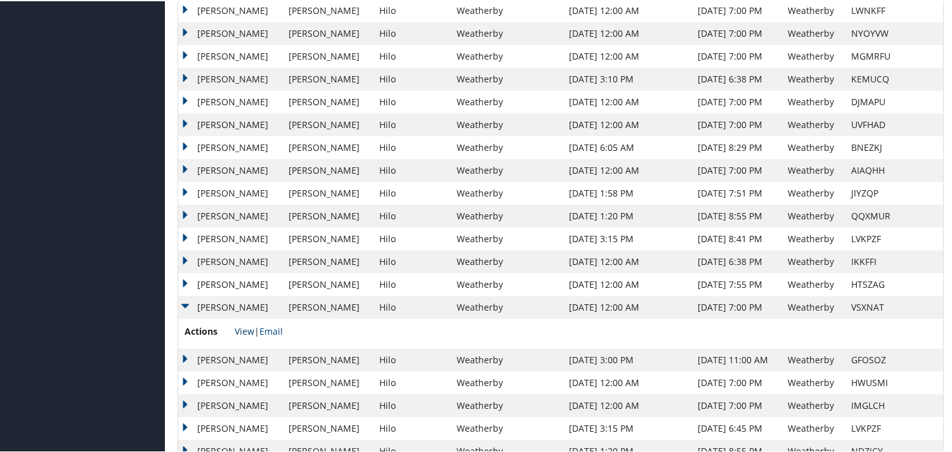
click at [244, 331] on link "View" at bounding box center [245, 330] width 20 height 12
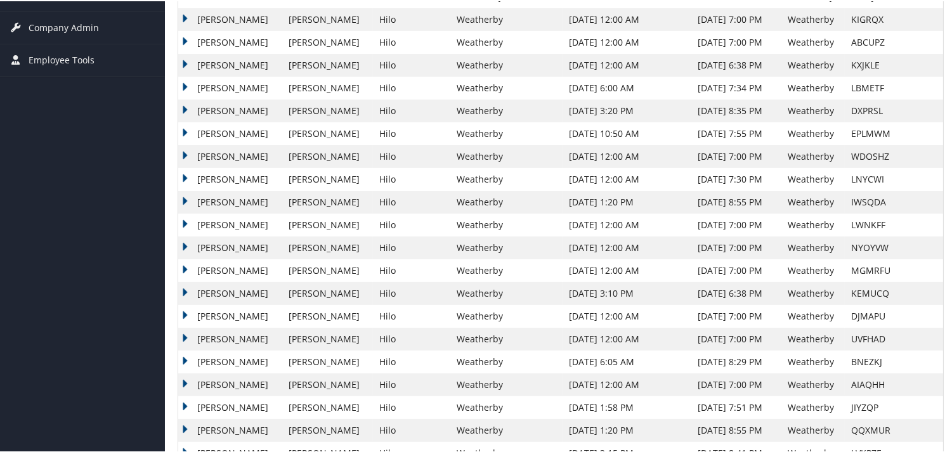
scroll to position [253, 0]
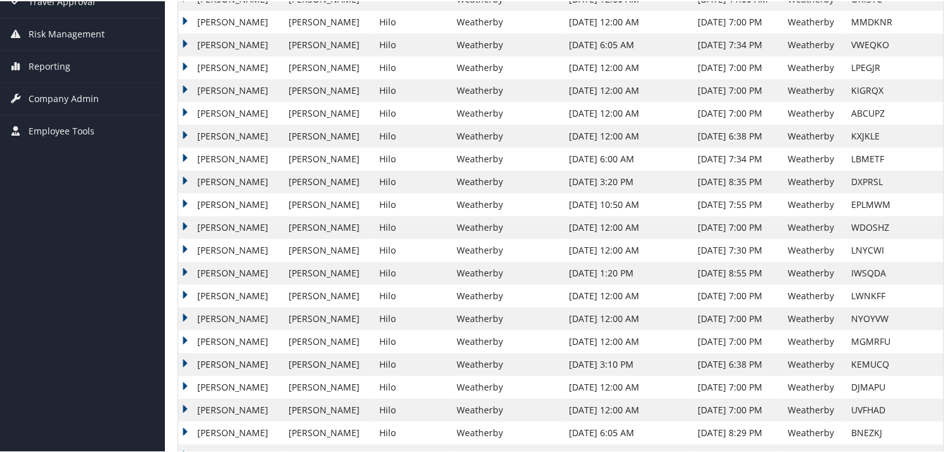
drag, startPoint x: 184, startPoint y: 38, endPoint x: 188, endPoint y: 47, distance: 9.9
click at [184, 40] on td "Clayton" at bounding box center [230, 43] width 104 height 23
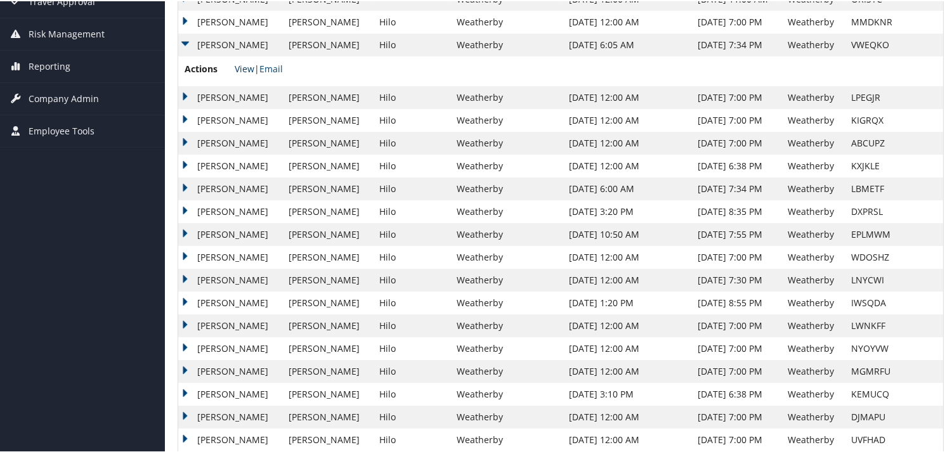
click at [244, 70] on link "View" at bounding box center [245, 68] width 20 height 12
click at [504, 63] on td "Actions View | Email" at bounding box center [560, 70] width 765 height 30
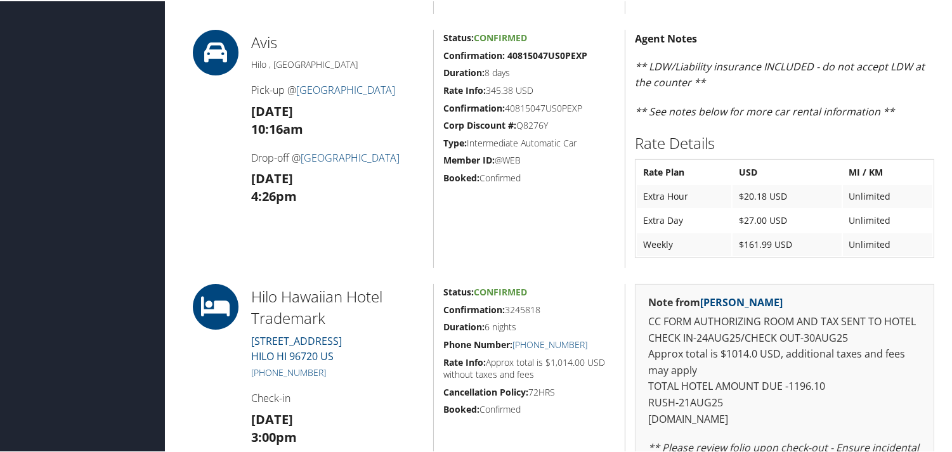
scroll to position [634, 0]
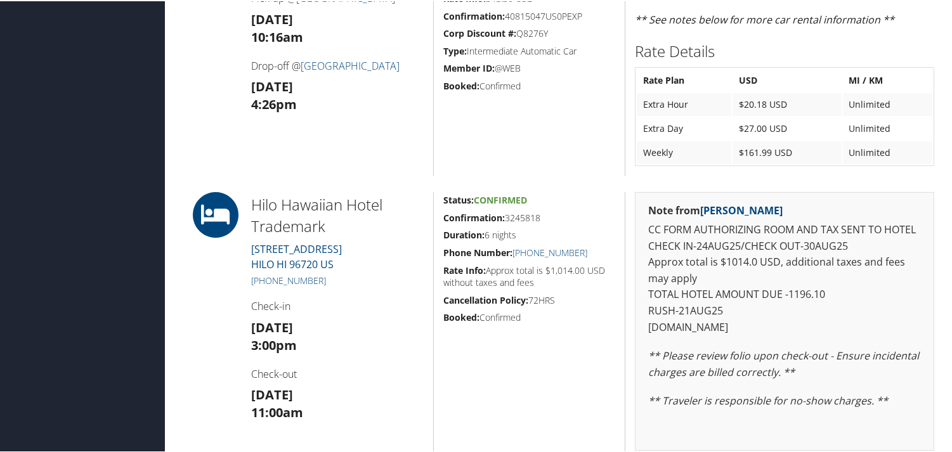
drag, startPoint x: 540, startPoint y: 213, endPoint x: 437, endPoint y: 214, distance: 103.4
click at [437, 214] on div "Status: Confirmed Confirmation: 3245818 Duration: 6 nights Phone Number: (808) …" at bounding box center [529, 358] width 192 height 334
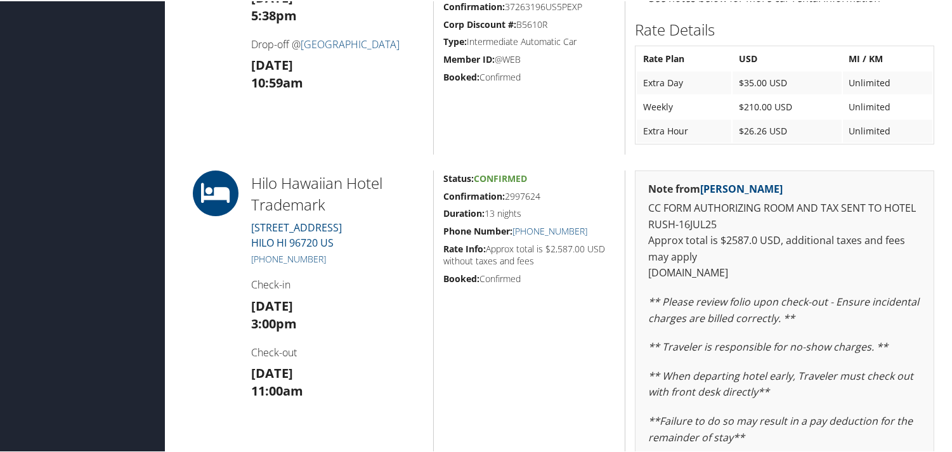
scroll to position [1204, 0]
drag, startPoint x: 543, startPoint y: 194, endPoint x: 438, endPoint y: 194, distance: 105.3
click at [438, 194] on div "Status: Confirmed Confirmation: 2997624 Duration: 13 nights Phone Number: (808)…" at bounding box center [529, 364] width 192 height 391
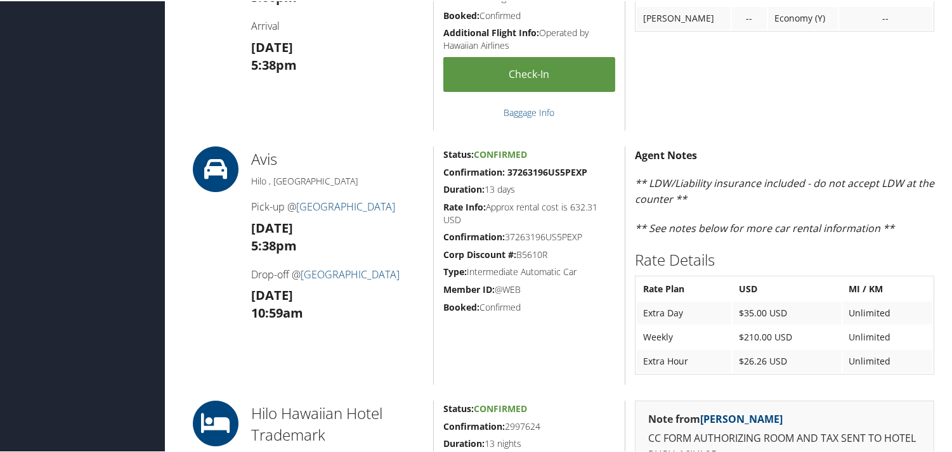
scroll to position [852, 0]
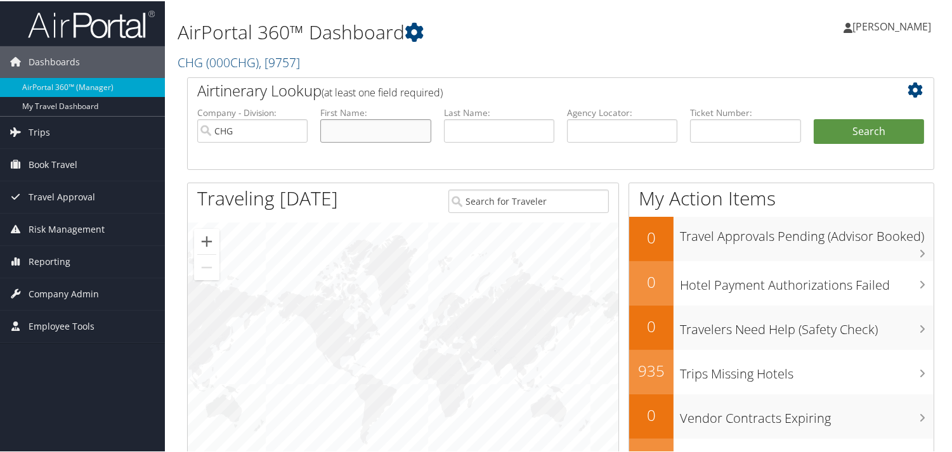
click at [332, 135] on input "text" at bounding box center [375, 129] width 110 height 23
paste input "[PERSON_NAME]"
drag, startPoint x: 362, startPoint y: 131, endPoint x: 251, endPoint y: 134, distance: 110.4
click at [251, 134] on ul "Company - Division: CHG First Name: [PERSON_NAME] Last Name: Agency Locator: De…" at bounding box center [561, 136] width 740 height 63
click at [341, 154] on li "First Name: [PERSON_NAME]" at bounding box center [375, 134] width 123 height 59
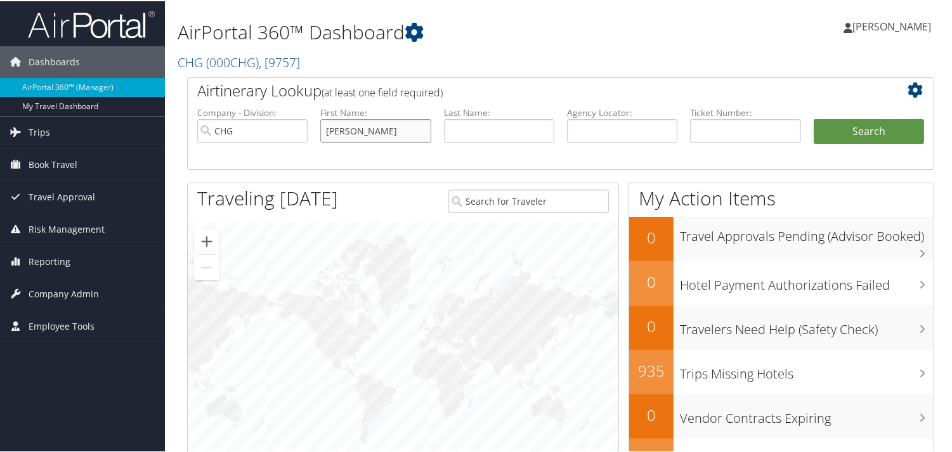
drag, startPoint x: 363, startPoint y: 131, endPoint x: 287, endPoint y: 131, distance: 75.5
click at [287, 131] on ul "Company - Division: CHG First Name: Putnam, Samuel Last Name: Agency Locator: D…" at bounding box center [561, 136] width 740 height 63
type input "Samuel"
click at [462, 132] on input "text" at bounding box center [499, 129] width 110 height 23
paste input "Putnam,"
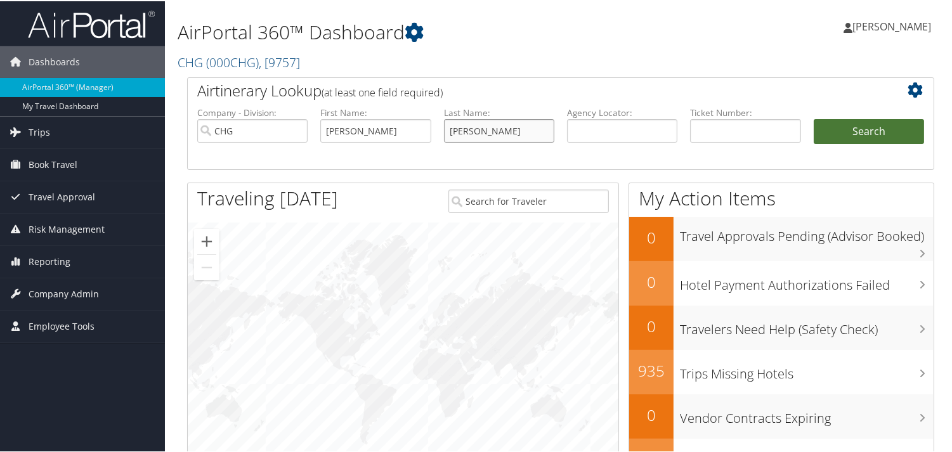
type input "[PERSON_NAME]"
click at [834, 127] on button "Search" at bounding box center [869, 130] width 110 height 25
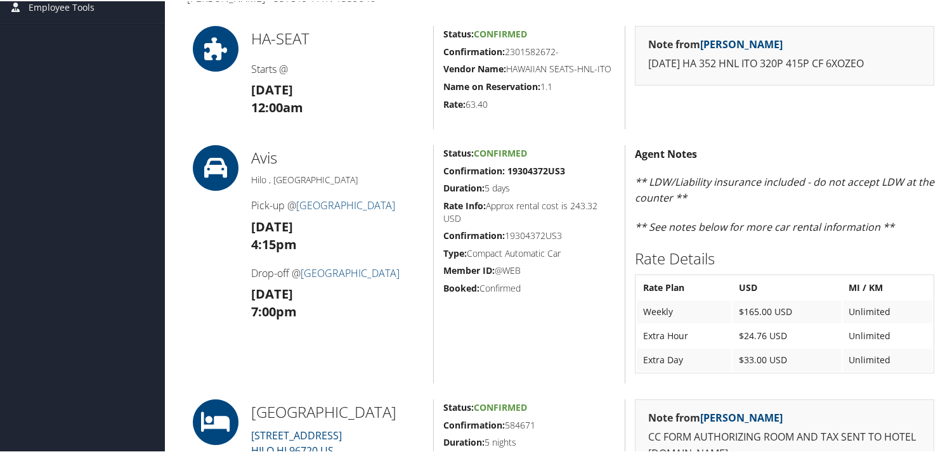
scroll to position [211, 0]
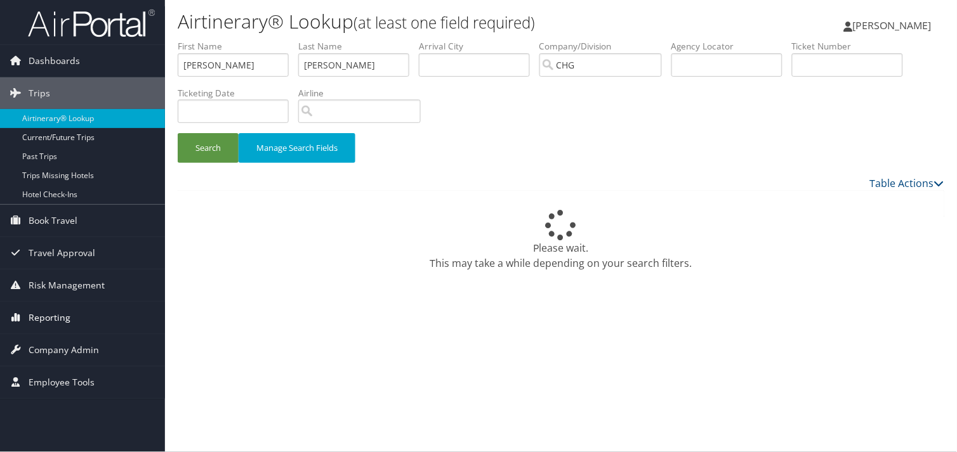
click at [41, 312] on span "Reporting" at bounding box center [50, 318] width 42 height 32
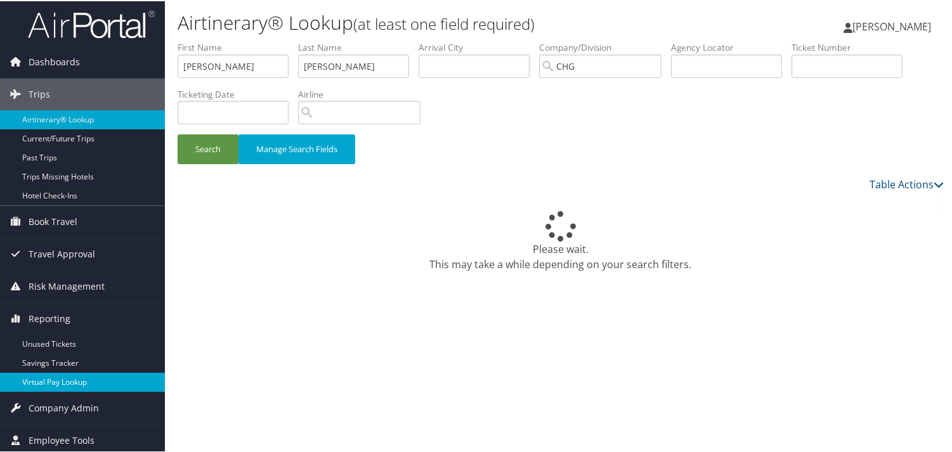
click at [43, 373] on link "Virtual Pay Lookup" at bounding box center [82, 381] width 165 height 19
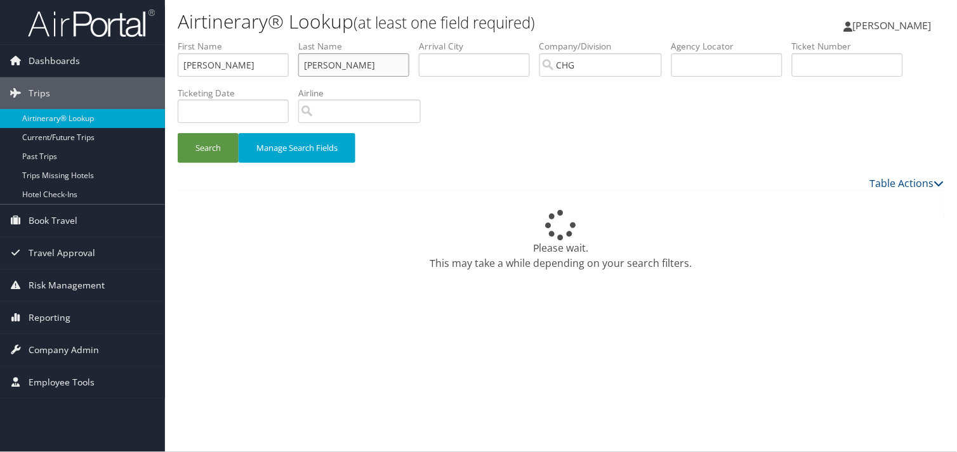
drag, startPoint x: 351, startPoint y: 56, endPoint x: -125, endPoint y: 98, distance: 477.8
click at [0, 98] on html "Menu Dashboards ► AirPortal 360™ (Manager) My Travel Dashboard Trips ► Airtiner…" at bounding box center [478, 226] width 957 height 452
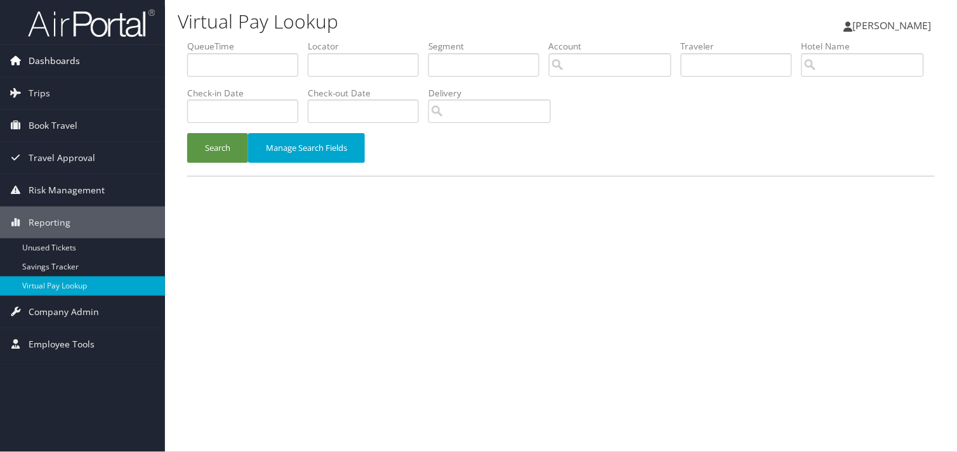
drag, startPoint x: 54, startPoint y: 64, endPoint x: 45, endPoint y: 62, distance: 9.2
click at [54, 63] on span "Dashboards" at bounding box center [54, 61] width 51 height 32
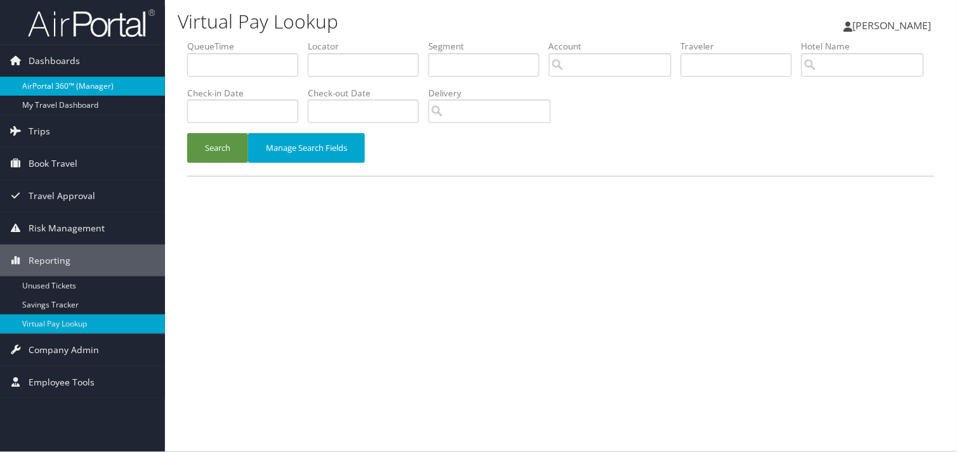
click at [53, 79] on link "AirPortal 360™ (Manager)" at bounding box center [82, 86] width 165 height 19
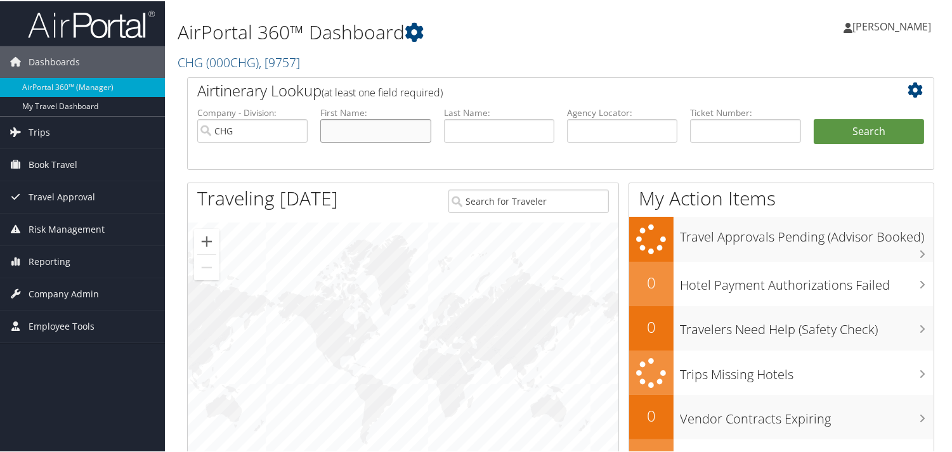
click at [336, 131] on input "text" at bounding box center [375, 129] width 110 height 23
paste input "Putnam,"
click at [369, 129] on input "Putnam," at bounding box center [375, 129] width 110 height 23
type input "[PERSON_NAME]"
click at [465, 134] on input "text" at bounding box center [499, 129] width 110 height 23
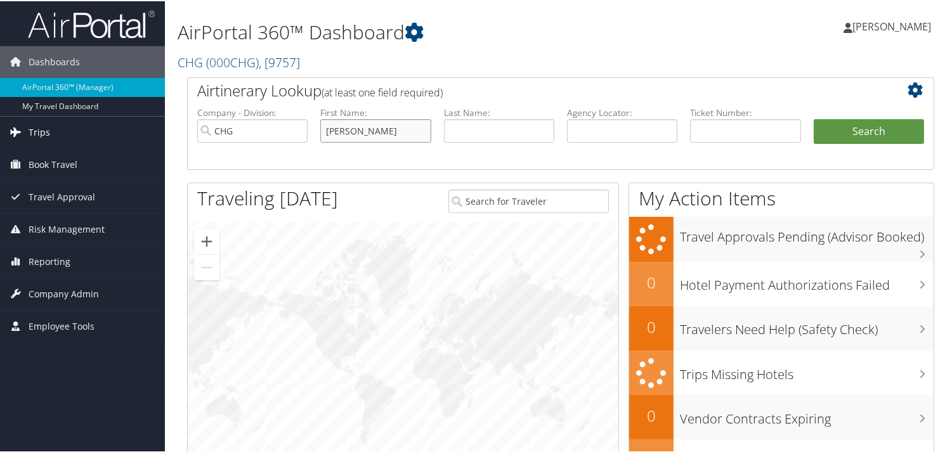
drag, startPoint x: 369, startPoint y: 134, endPoint x: 136, endPoint y: 128, distance: 232.9
click at [138, 128] on div "Dashboards AirPortal 360™ (Manager) My Travel Dashboard Trips Airtinerary® Look…" at bounding box center [478, 413] width 957 height 827
click at [461, 134] on input "text" at bounding box center [499, 129] width 110 height 23
paste input "Putnam"
type input "Putnam"
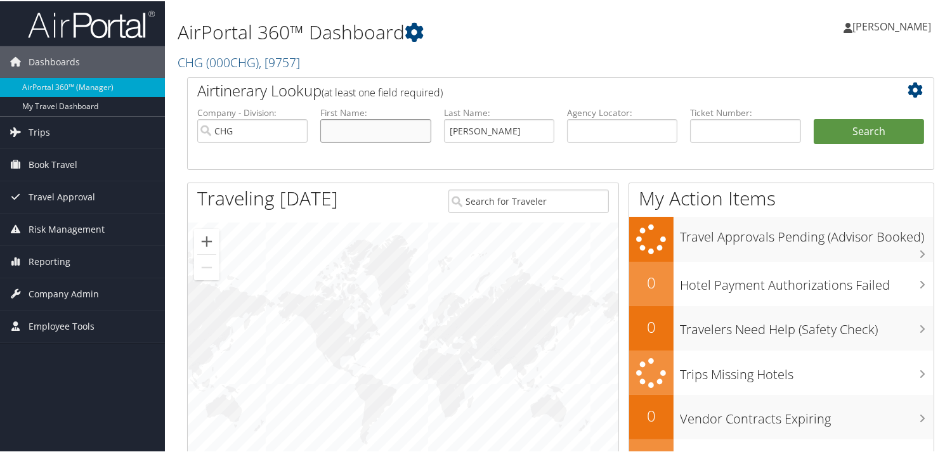
click at [344, 123] on input "text" at bounding box center [375, 129] width 110 height 23
paste input "Putnam, Samuel"
drag, startPoint x: 364, startPoint y: 129, endPoint x: 222, endPoint y: 129, distance: 141.5
click at [222, 129] on ul "Company - Division: CHG First Name: Putnam, Samuel Last Name: Putnam Agency Loc…" at bounding box center [561, 136] width 740 height 63
type input "Samuel"
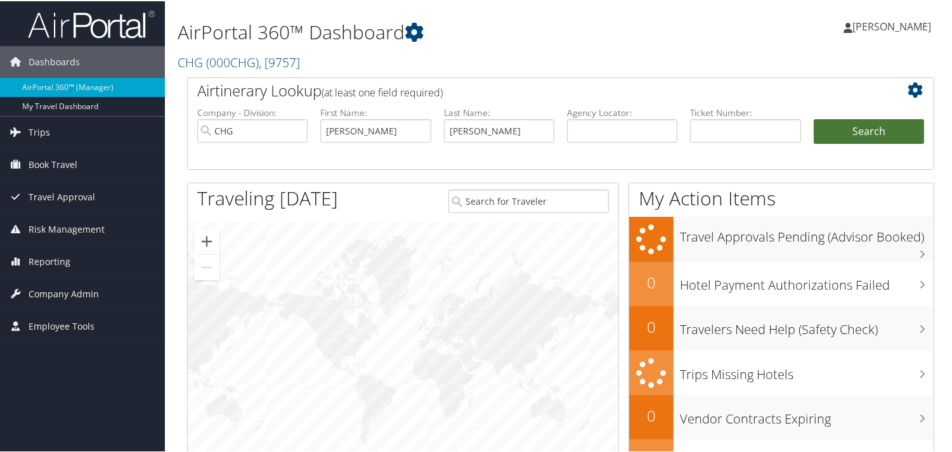
click at [841, 128] on button "Search" at bounding box center [869, 130] width 110 height 25
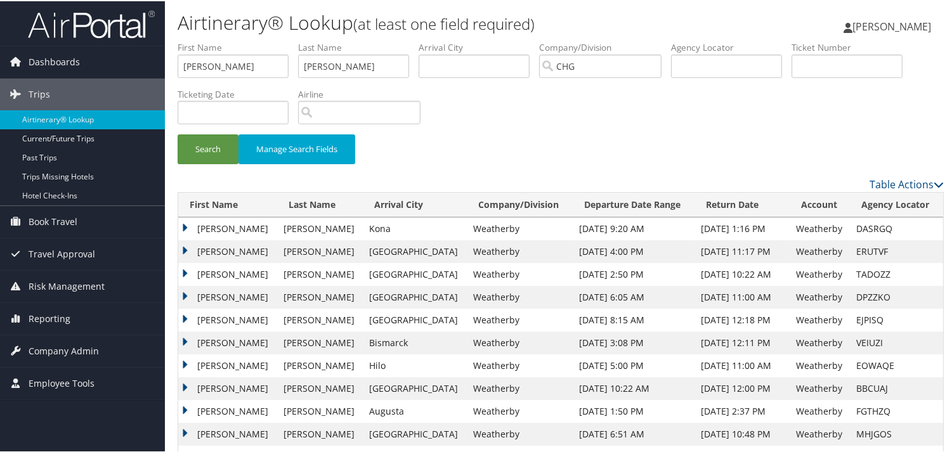
click at [184, 362] on td "[PERSON_NAME]" at bounding box center [227, 364] width 99 height 23
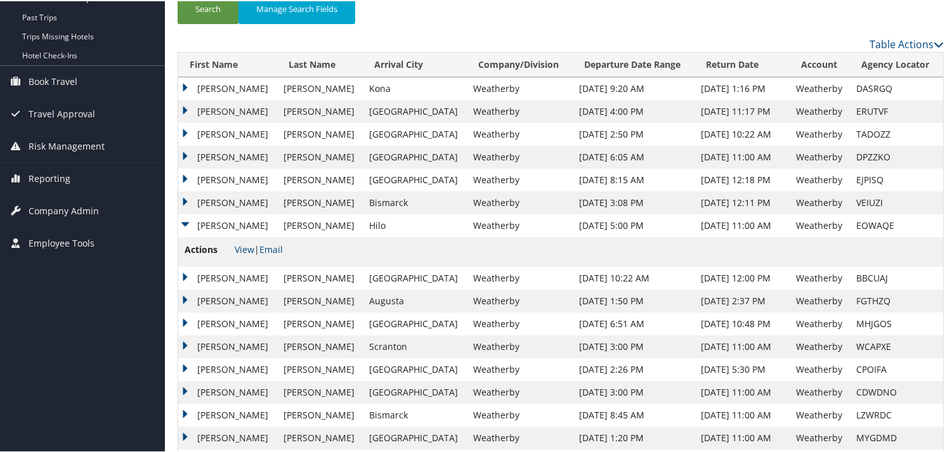
scroll to position [141, 0]
click at [248, 244] on link "View" at bounding box center [245, 248] width 20 height 12
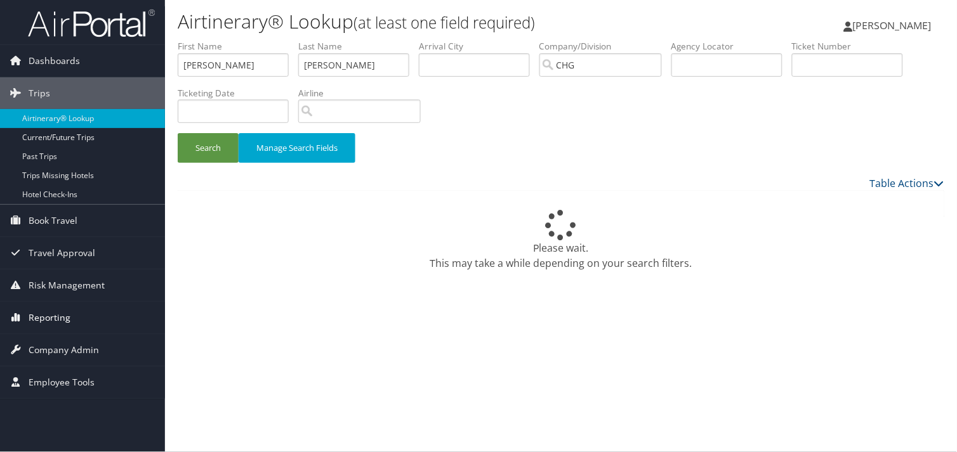
click at [58, 315] on span "Reporting" at bounding box center [50, 318] width 42 height 32
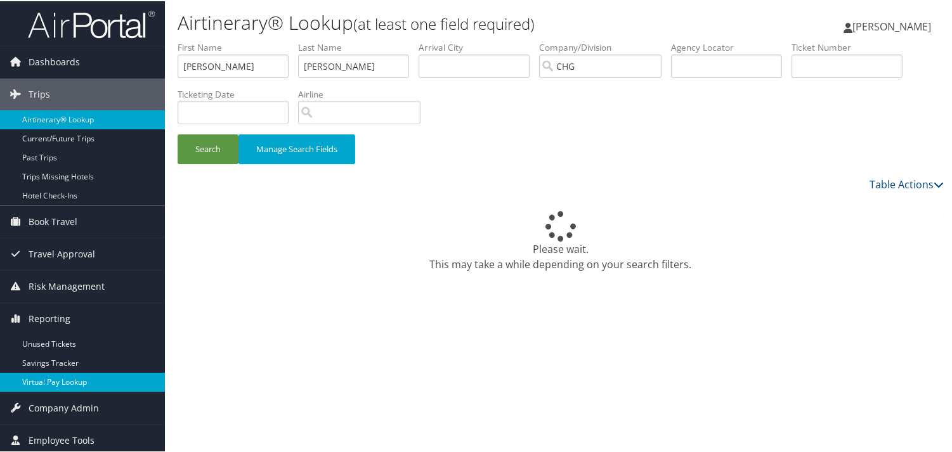
click at [44, 377] on link "Virtual Pay Lookup" at bounding box center [82, 381] width 165 height 19
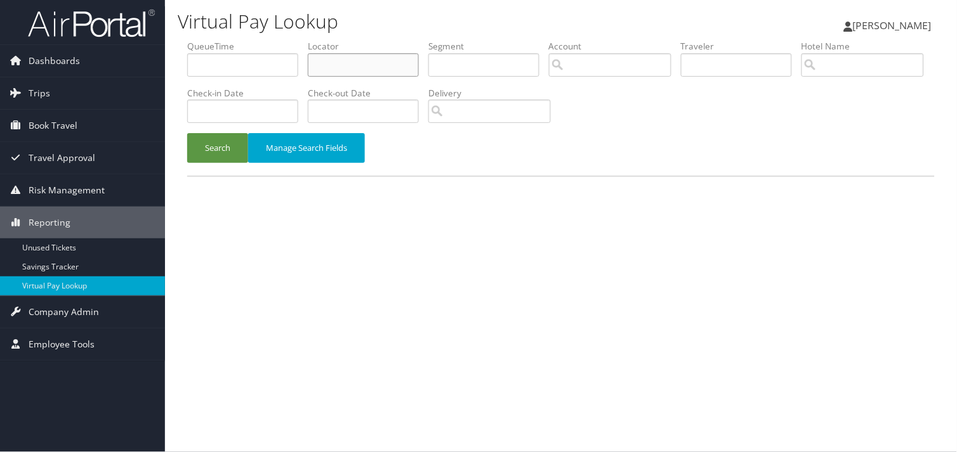
click at [341, 52] on li "Locator" at bounding box center [368, 63] width 121 height 46
paste input "SXDKNS"
type input "SXDKNS"
click at [187, 133] on button "Search" at bounding box center [217, 148] width 61 height 30
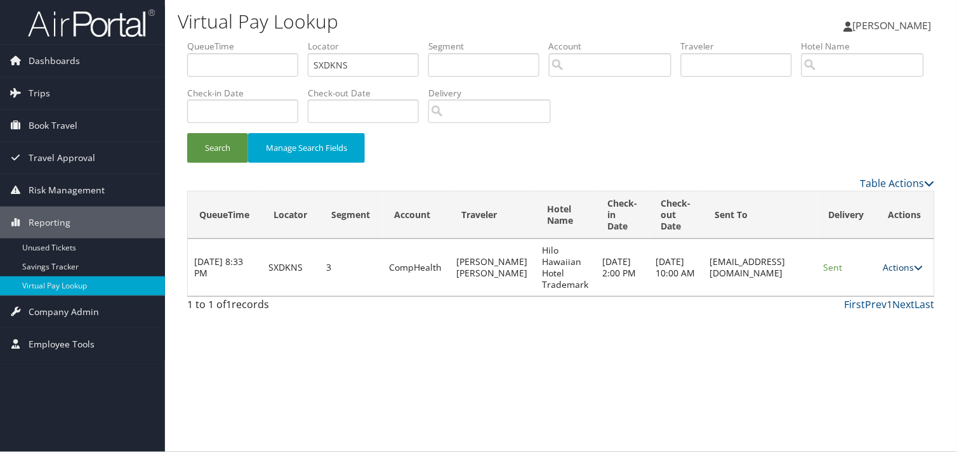
click at [897, 267] on link "Actions" at bounding box center [903, 267] width 40 height 12
click at [888, 295] on link "Resend" at bounding box center [880, 286] width 80 height 22
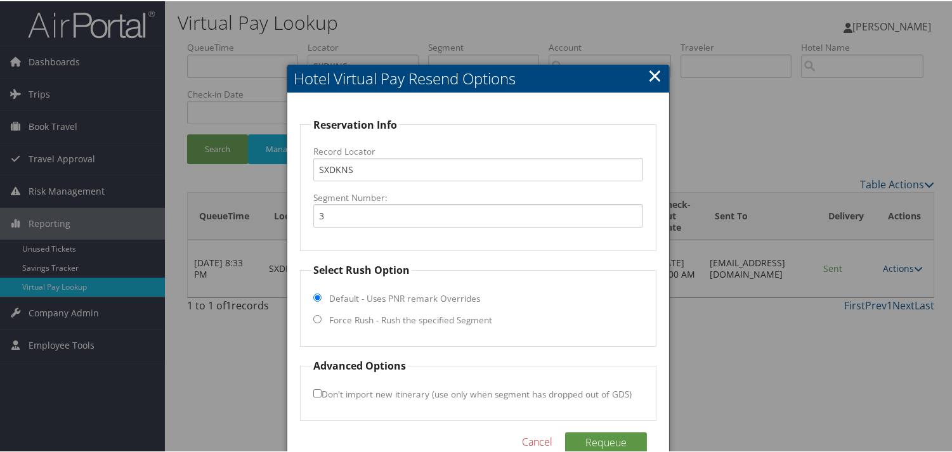
drag, startPoint x: 744, startPoint y: 205, endPoint x: 755, endPoint y: 205, distance: 10.8
click at [745, 204] on div at bounding box center [478, 226] width 957 height 452
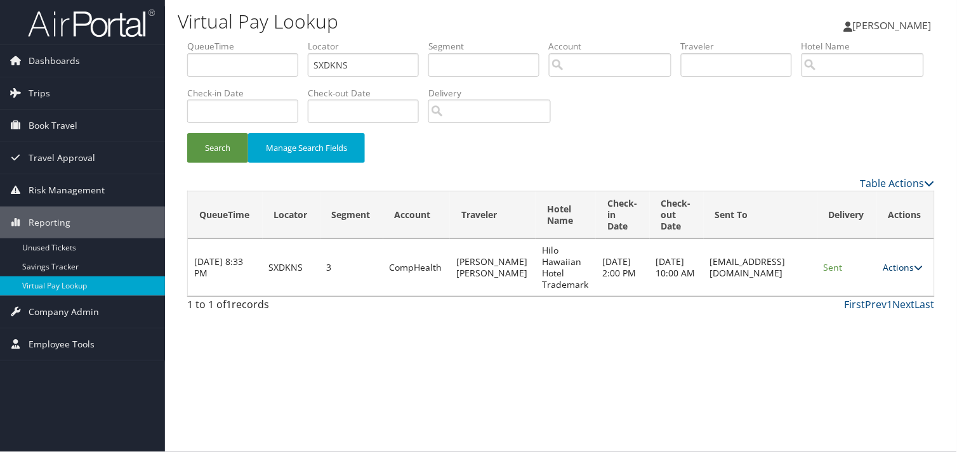
click at [890, 265] on link "Actions" at bounding box center [903, 267] width 40 height 12
click at [865, 312] on link "Logs" at bounding box center [880, 308] width 80 height 22
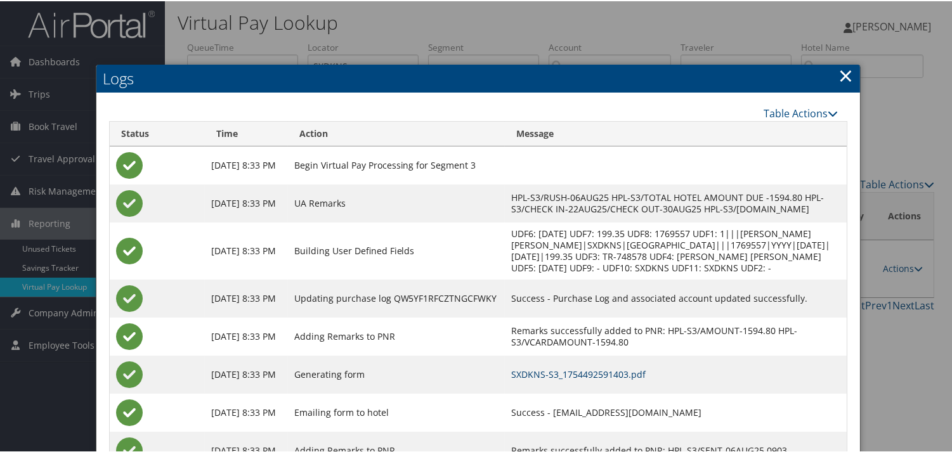
click at [610, 379] on link "SXDKNS-S3_1754492591403.pdf" at bounding box center [578, 373] width 135 height 12
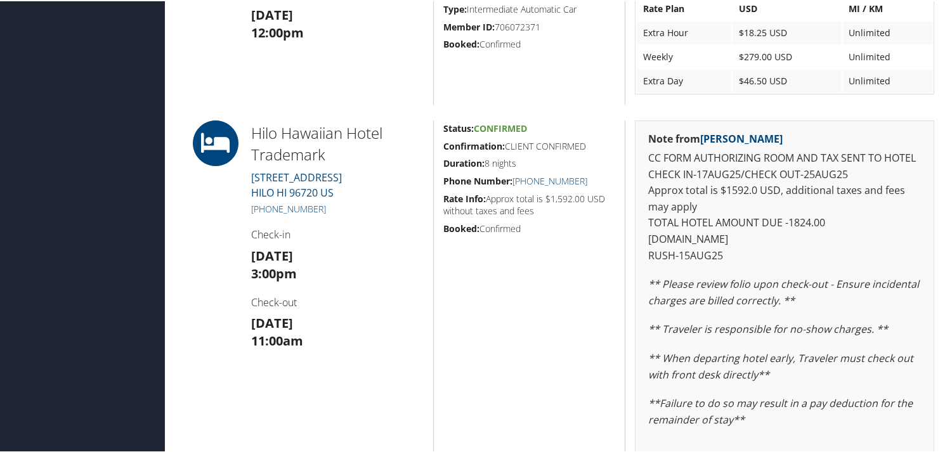
scroll to position [499, 0]
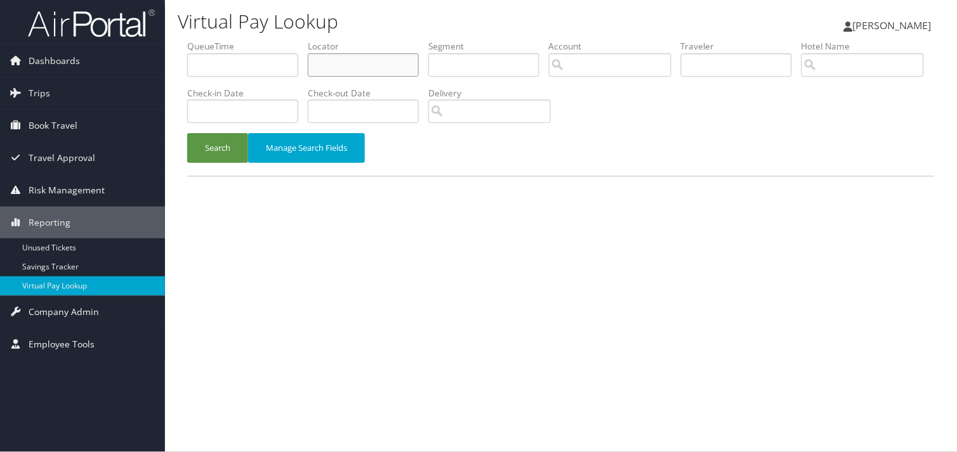
click at [340, 65] on input "text" at bounding box center [363, 64] width 111 height 23
paste input "Waxman, Michael"
drag, startPoint x: 358, startPoint y: 64, endPoint x: 276, endPoint y: 64, distance: 81.8
click at [276, 40] on ul "QueueTime Locator Waxman, Michael Segment Account Traveler Hotel Name Check-in …" at bounding box center [560, 40] width 747 height 0
type input "Michael"
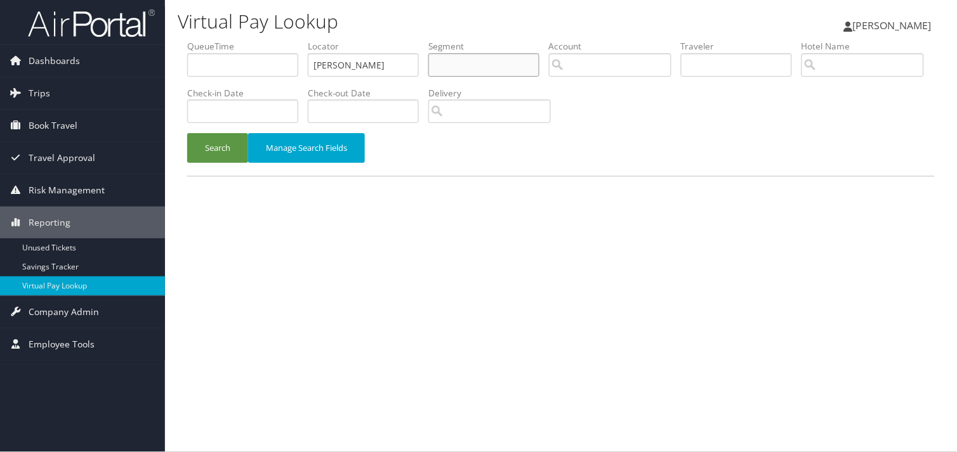
click at [476, 66] on input "text" at bounding box center [483, 64] width 111 height 23
paste input "Waxman,"
type input "Waxman"
click at [187, 133] on button "Search" at bounding box center [217, 148] width 61 height 30
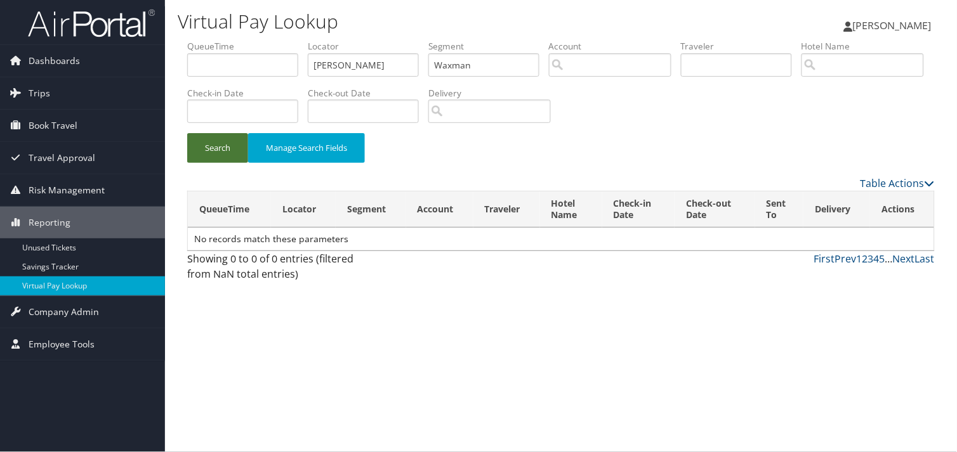
click at [211, 150] on button "Search" at bounding box center [217, 148] width 61 height 30
click at [91, 64] on link "Dashboards" at bounding box center [82, 61] width 165 height 32
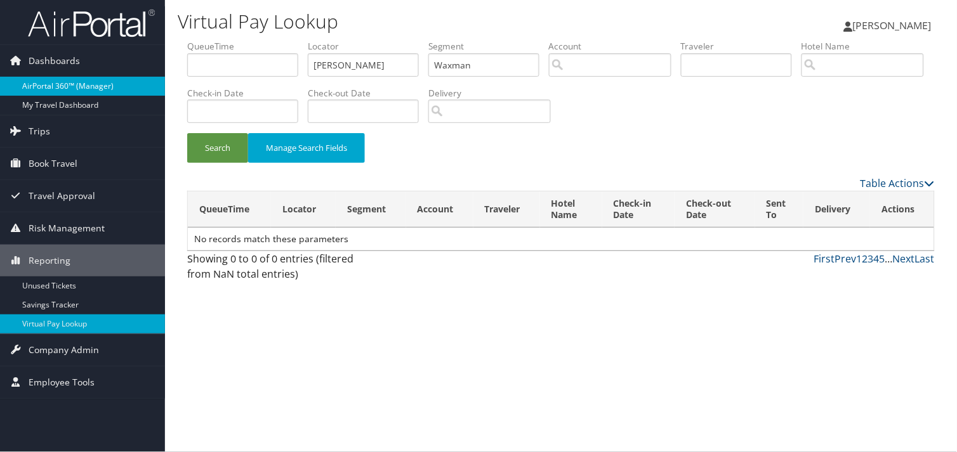
click at [65, 92] on link "AirPortal 360™ (Manager)" at bounding box center [82, 86] width 165 height 19
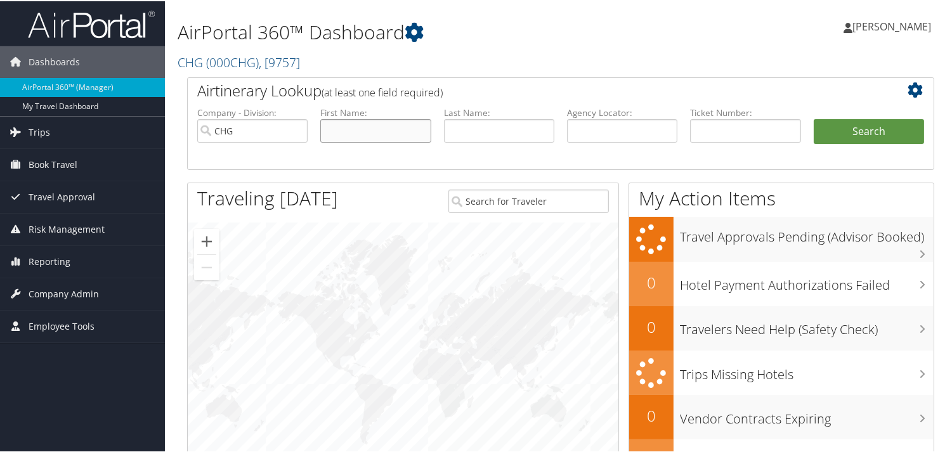
click at [356, 131] on input "text" at bounding box center [375, 129] width 110 height 23
paste input "Waxman,"
type input "W"
paste input "[PERSON_NAME]"
drag, startPoint x: 366, startPoint y: 131, endPoint x: 184, endPoint y: 131, distance: 182.1
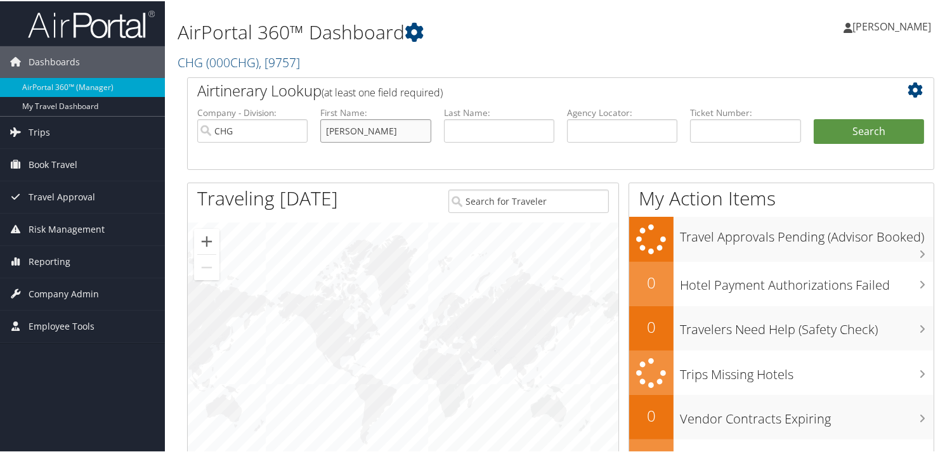
click at [184, 131] on div "Airtinerary Lookup (at least one field required) Company - Division: CHG First …" at bounding box center [561, 319] width 766 height 487
type input "[PERSON_NAME]"
click at [484, 121] on input "text" at bounding box center [499, 129] width 110 height 23
paste input "Waxman,"
type input "Waxman"
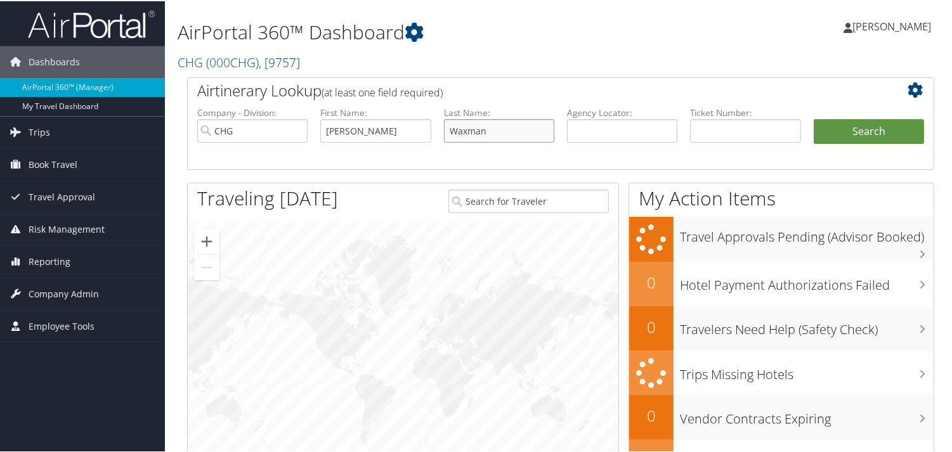
click at [814, 118] on button "Search" at bounding box center [869, 130] width 110 height 25
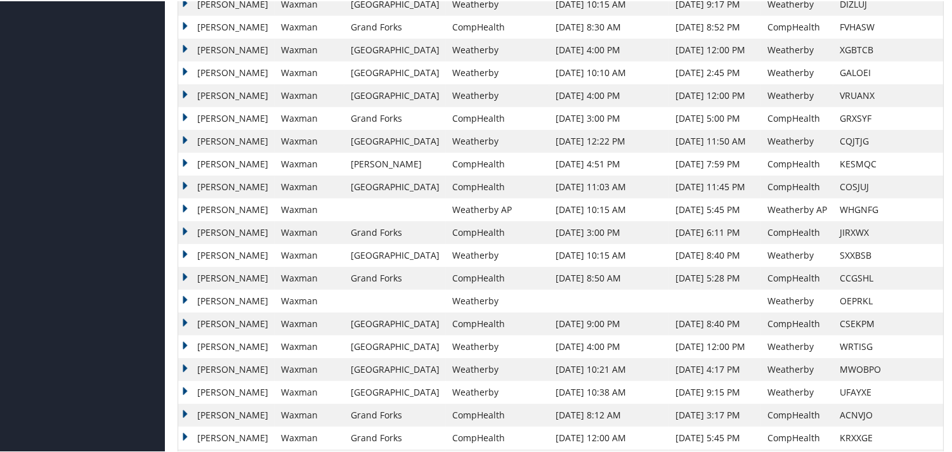
scroll to position [705, 0]
drag, startPoint x: 184, startPoint y: 181, endPoint x: 373, endPoint y: 187, distance: 189.2
click at [184, 181] on td "[PERSON_NAME]" at bounding box center [226, 185] width 96 height 23
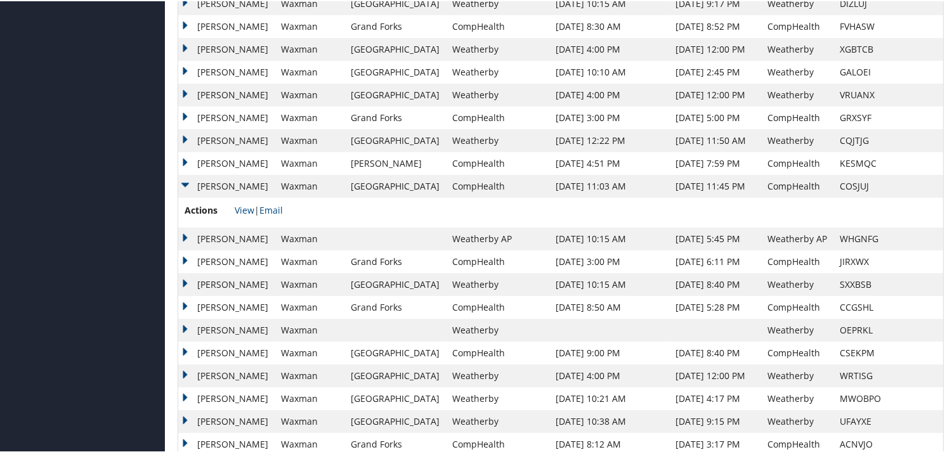
click at [905, 217] on td "Actions View | Email" at bounding box center [560, 212] width 765 height 30
click at [249, 206] on link "View" at bounding box center [245, 209] width 20 height 12
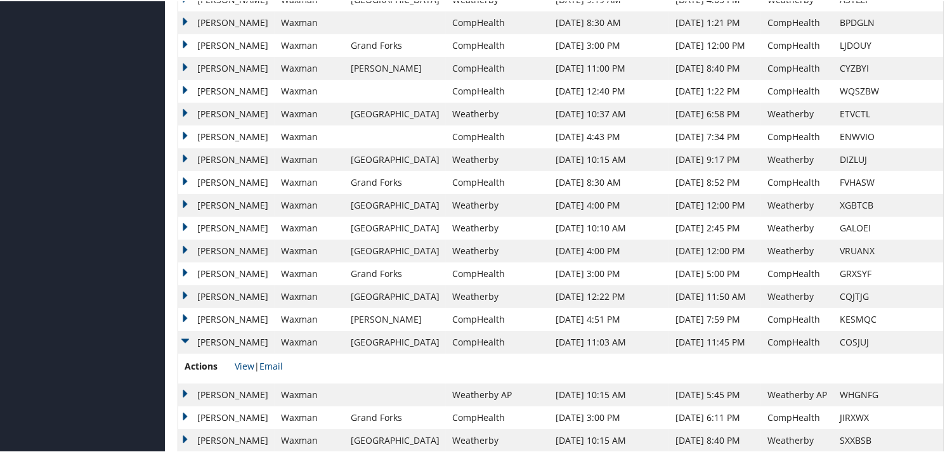
scroll to position [944, 0]
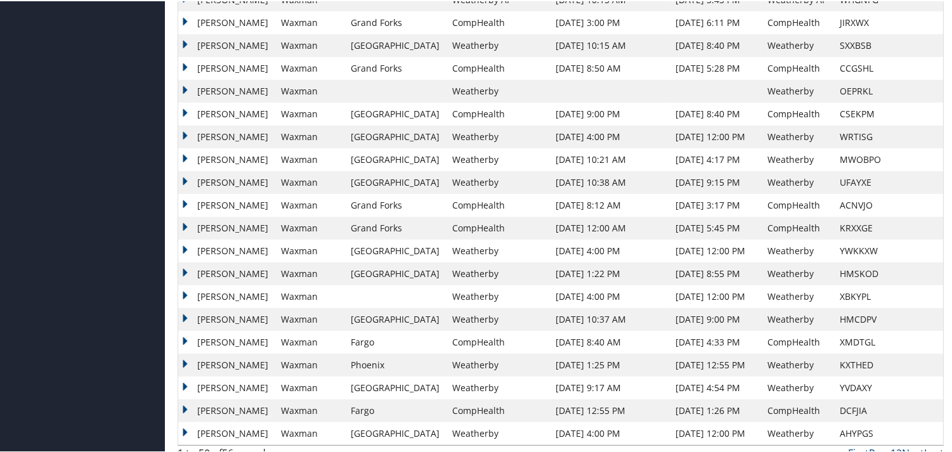
click at [549, 219] on td "Jan 22, 2022 12:00 AM" at bounding box center [608, 227] width 119 height 23
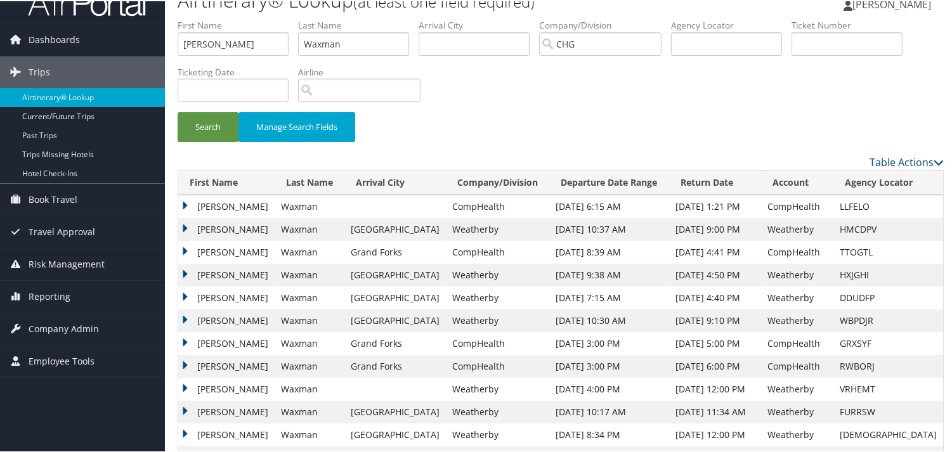
scroll to position [0, 0]
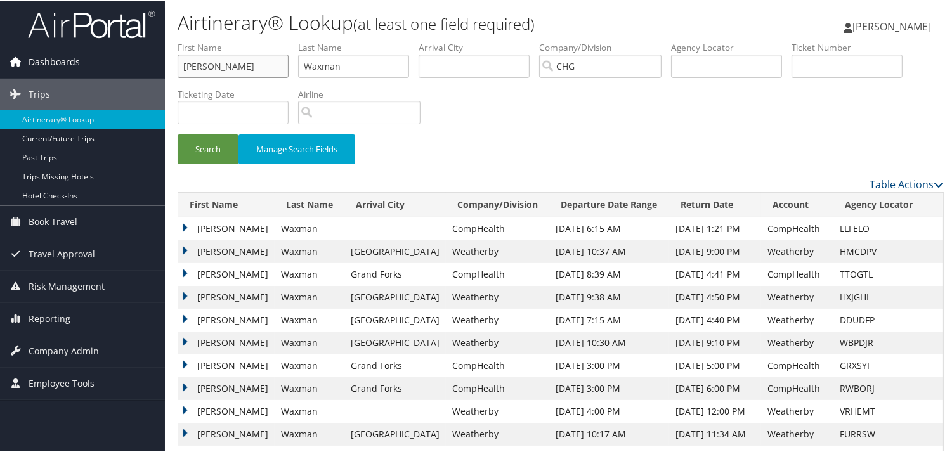
drag, startPoint x: 115, startPoint y: 67, endPoint x: 14, endPoint y: 67, distance: 100.9
paste input "Harty, Emi"
drag, startPoint x: 208, startPoint y: 63, endPoint x: 68, endPoint y: 63, distance: 140.2
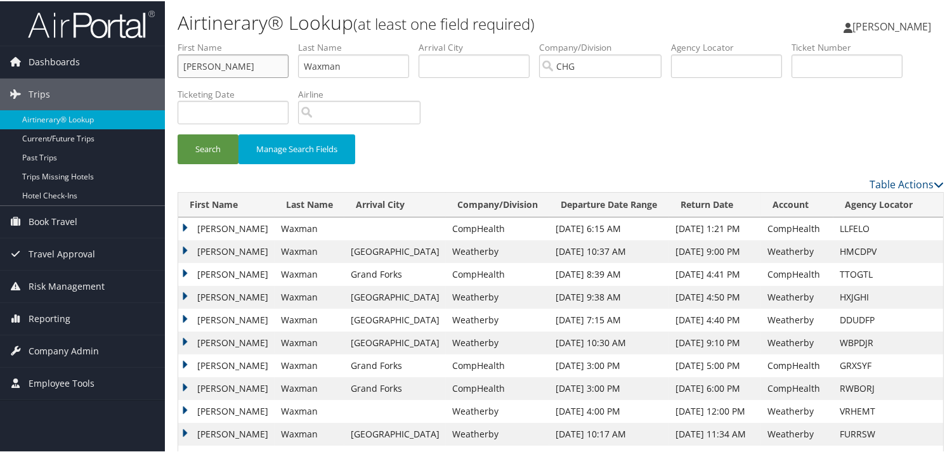
type input "Emil"
drag, startPoint x: 362, startPoint y: 62, endPoint x: 102, endPoint y: 62, distance: 259.5
paste input "Harty, Emil"
type input "Harty"
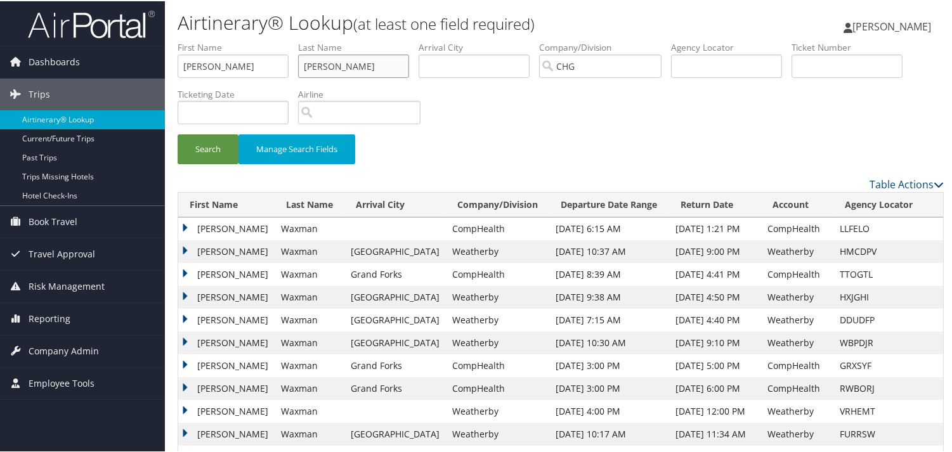
click at [178, 133] on button "Search" at bounding box center [208, 148] width 61 height 30
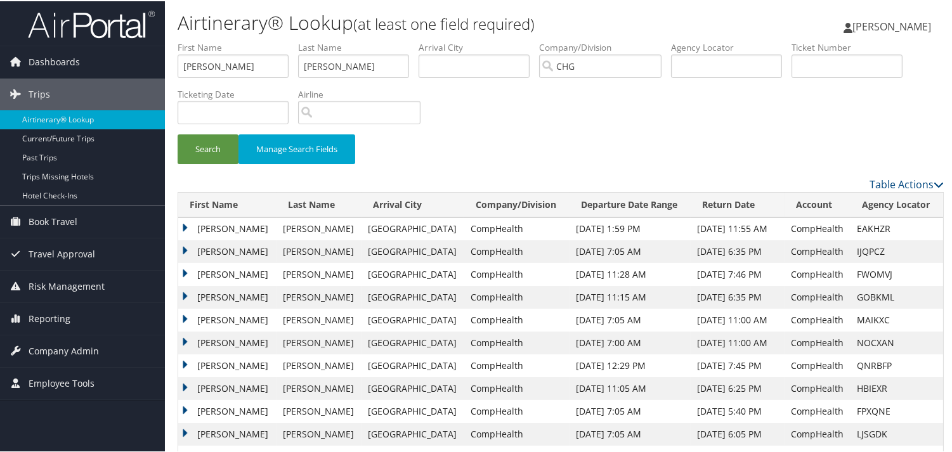
click at [662, 122] on div "Search Manage Search Fields" at bounding box center [560, 108] width 785 height 136
click at [718, 166] on div "Search Manage Search Fields" at bounding box center [560, 154] width 785 height 43
drag, startPoint x: 183, startPoint y: 313, endPoint x: 229, endPoint y: 325, distance: 48.0
click at [183, 313] on td "Emil" at bounding box center [227, 319] width 98 height 23
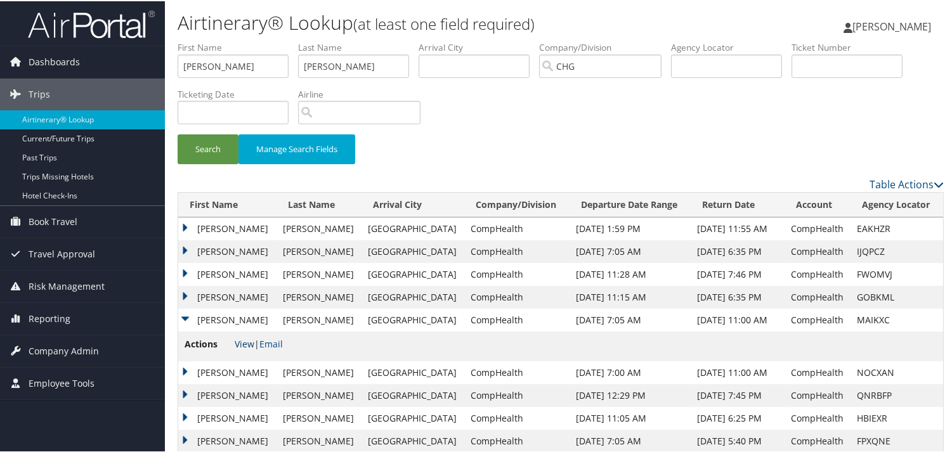
click at [243, 346] on link "View" at bounding box center [245, 343] width 20 height 12
drag, startPoint x: 187, startPoint y: 64, endPoint x: 106, endPoint y: 65, distance: 80.6
click at [86, 64] on div "Dashboards AirPortal 360™ (Manager) My Travel Dashboard Trips Airtinerary® Look…" at bounding box center [478, 351] width 957 height 702
click at [220, 72] on input "Emil" at bounding box center [233, 64] width 111 height 23
drag, startPoint x: 224, startPoint y: 69, endPoint x: 91, endPoint y: 70, distance: 132.6
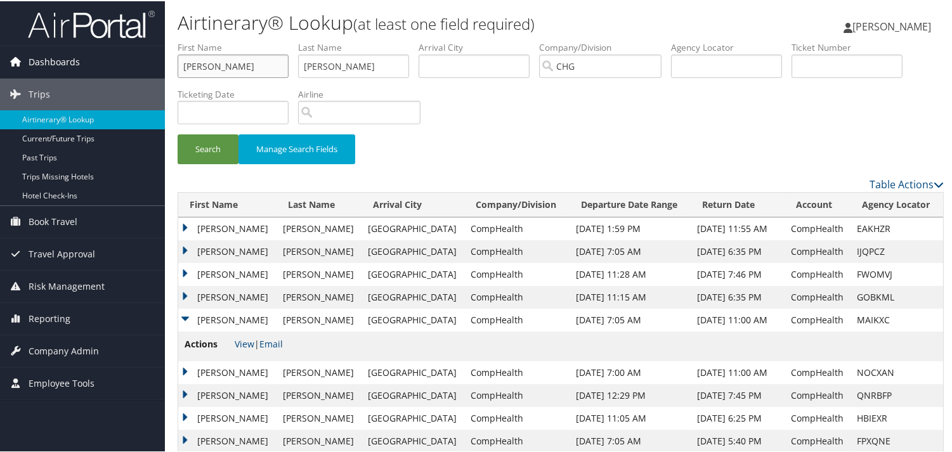
click at [91, 70] on div "Dashboards AirPortal 360™ (Manager) My Travel Dashboard Trips Airtinerary® Look…" at bounding box center [478, 351] width 957 height 702
paste input "Reed, Mary Kathleen"
drag, startPoint x: 204, startPoint y: 65, endPoint x: 283, endPoint y: 72, distance: 79.7
click at [283, 72] on input "Reed, Mary Kathleen" at bounding box center [233, 64] width 111 height 23
click at [208, 65] on input "Reed, Mary Kathleen" at bounding box center [233, 64] width 111 height 23
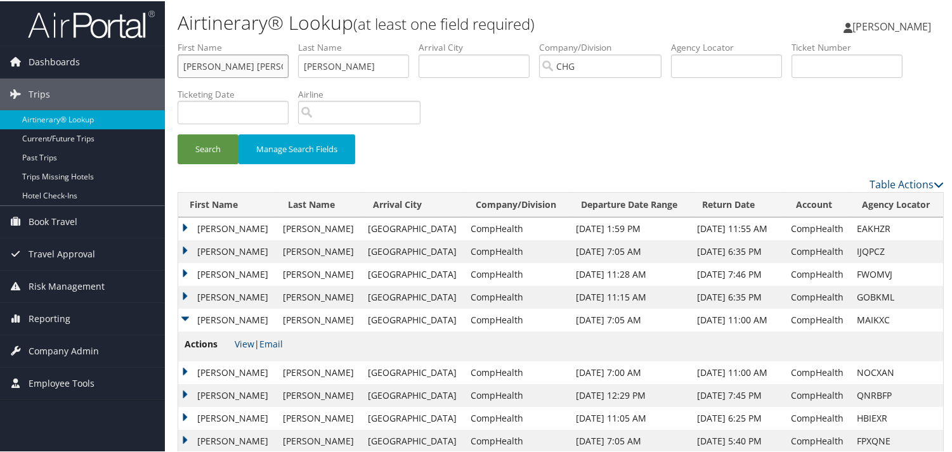
type input "Mary Kathleen"
drag, startPoint x: 345, startPoint y: 64, endPoint x: 191, endPoint y: 64, distance: 154.2
click at [191, 40] on ul "First Name Mary Kathleen Last Name Harty Departure City Arrival City Company/Di…" at bounding box center [561, 40] width 766 height 0
paste input "Reed,"
type input "Reed"
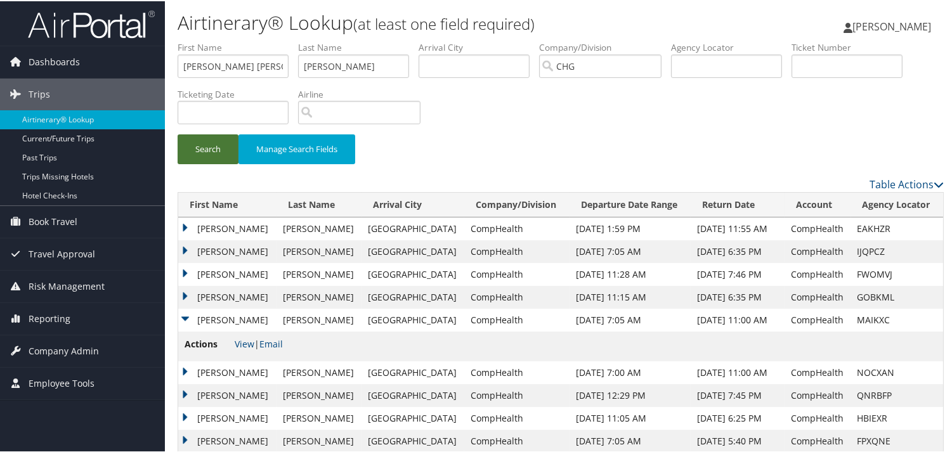
click at [202, 157] on button "Search" at bounding box center [208, 148] width 61 height 30
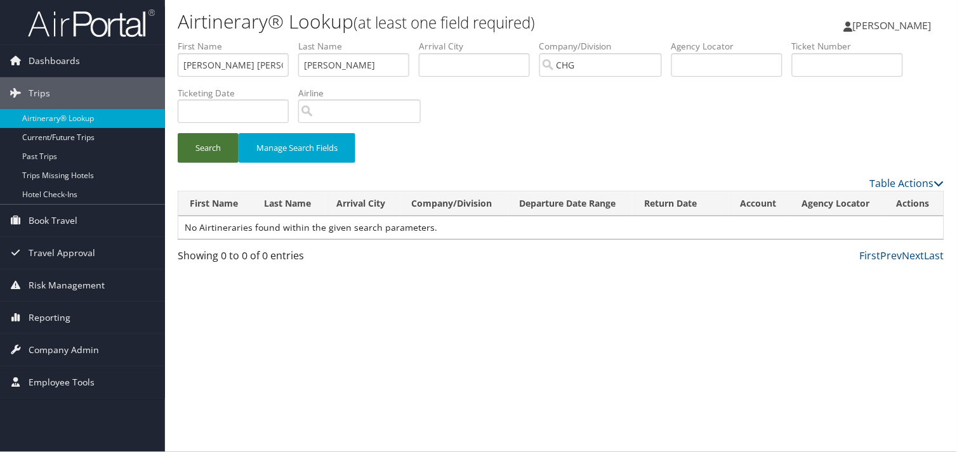
drag, startPoint x: 204, startPoint y: 151, endPoint x: 219, endPoint y: 155, distance: 15.3
click at [202, 150] on button "Search" at bounding box center [208, 148] width 61 height 30
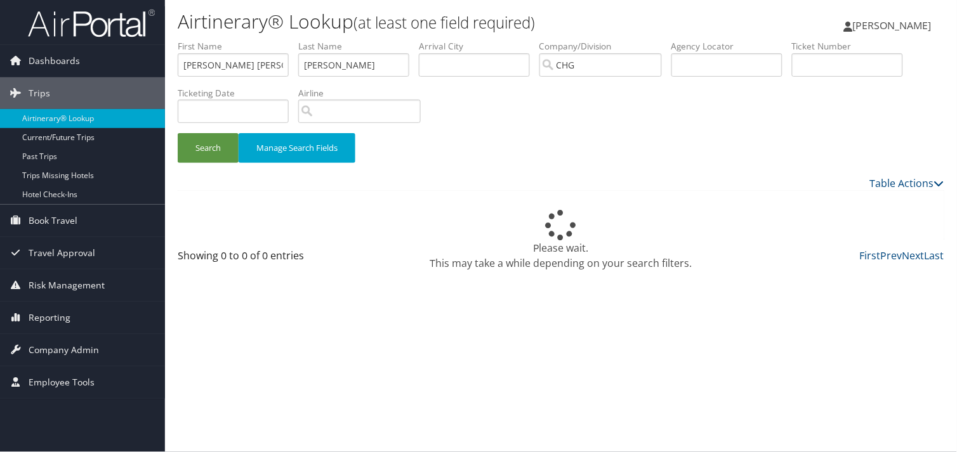
click at [252, 302] on div "Airtinerary® Lookup (at least one field required) Luke Perry Luke Perry My Sett…" at bounding box center [561, 226] width 792 height 452
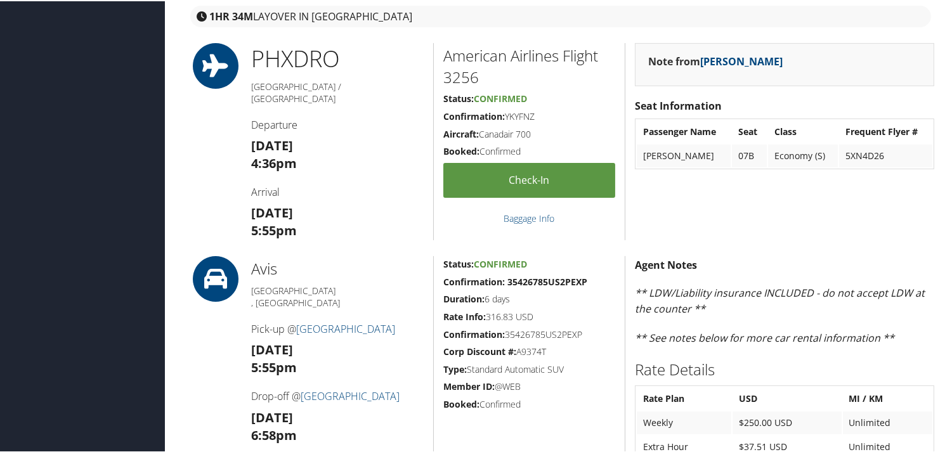
scroll to position [916, 0]
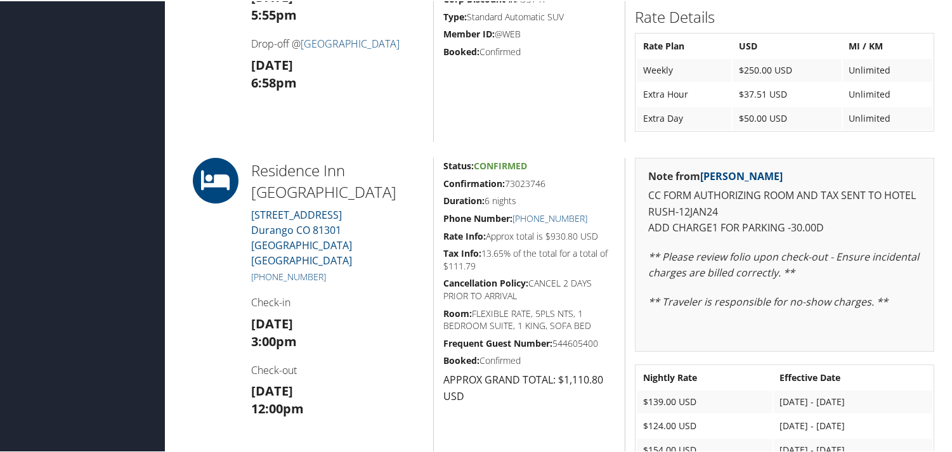
drag, startPoint x: 539, startPoint y: 182, endPoint x: 433, endPoint y: 183, distance: 106.0
click at [433, 183] on div "Status: Confirmed Confirmation: 73023746 Duration: 6 nights Phone Number: [PHON…" at bounding box center [529, 315] width 192 height 316
copy h5 "Confirmation: 73023746"
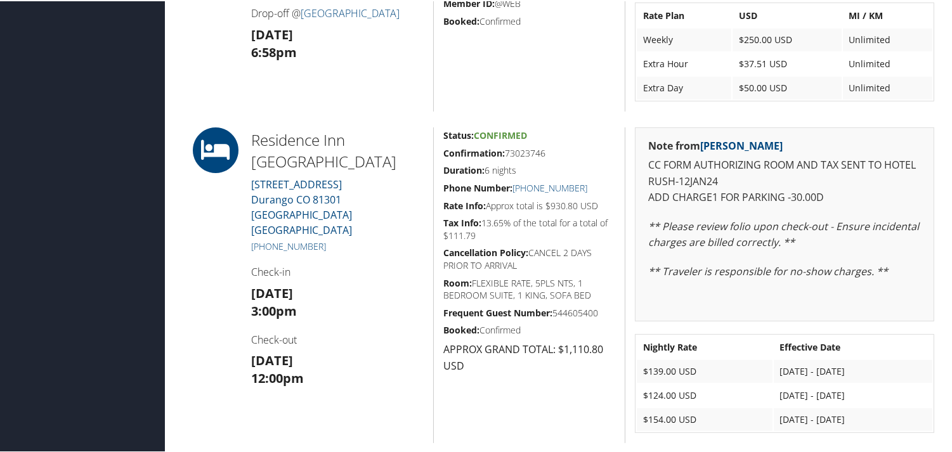
scroll to position [846, 0]
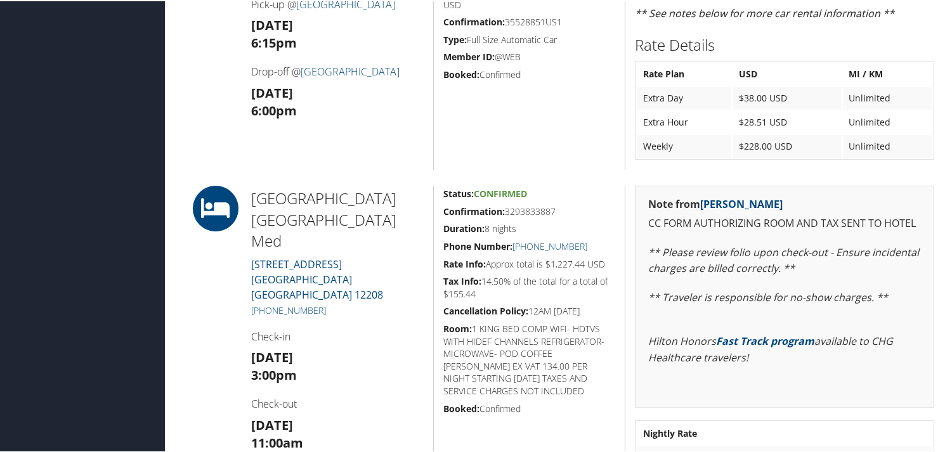
scroll to position [987, 0]
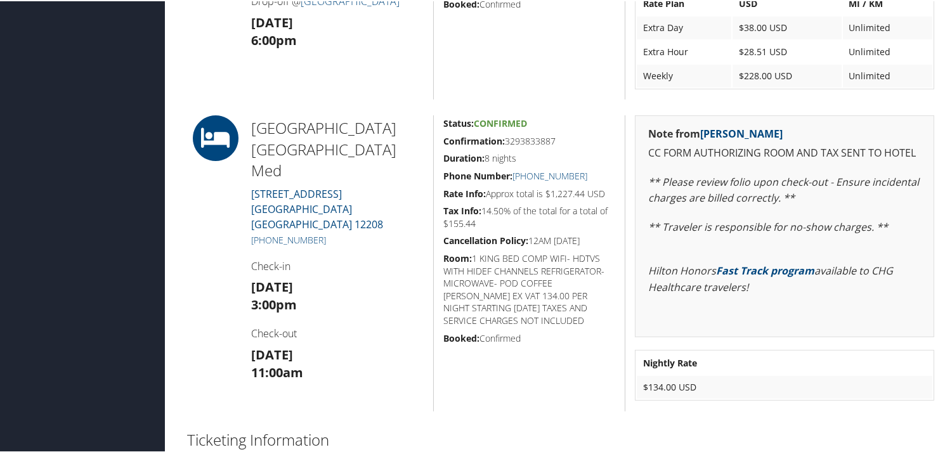
drag, startPoint x: 558, startPoint y: 137, endPoint x: 435, endPoint y: 138, distance: 123.1
click at [435, 138] on div "Status: Confirmed Confirmation: 3293833887 Duration: 8 nights Phone Number: [PH…" at bounding box center [529, 262] width 192 height 296
copy h5 "Confirmation: 3293833887"
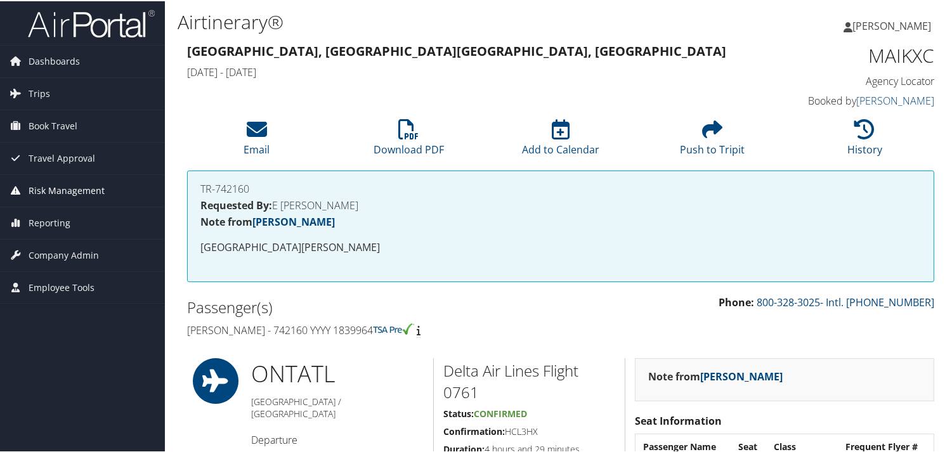
scroll to position [0, 0]
click at [44, 224] on span "Reporting" at bounding box center [50, 223] width 42 height 32
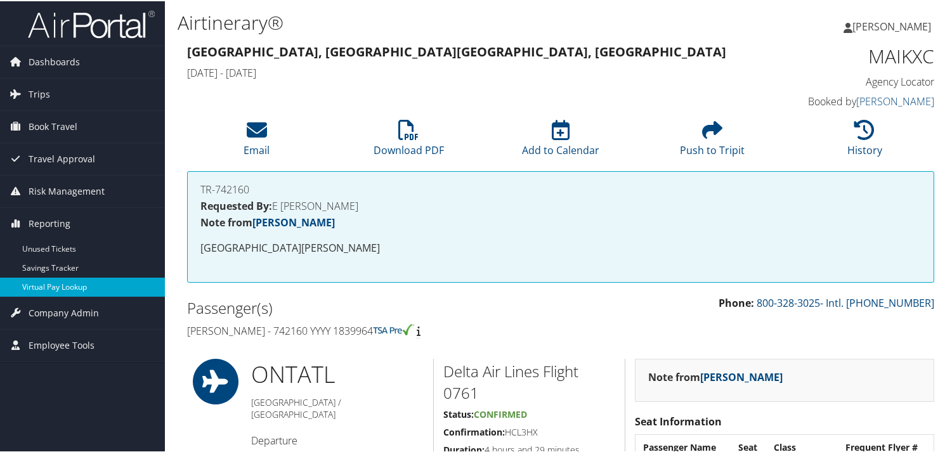
click at [45, 283] on link "Virtual Pay Lookup" at bounding box center [82, 286] width 165 height 19
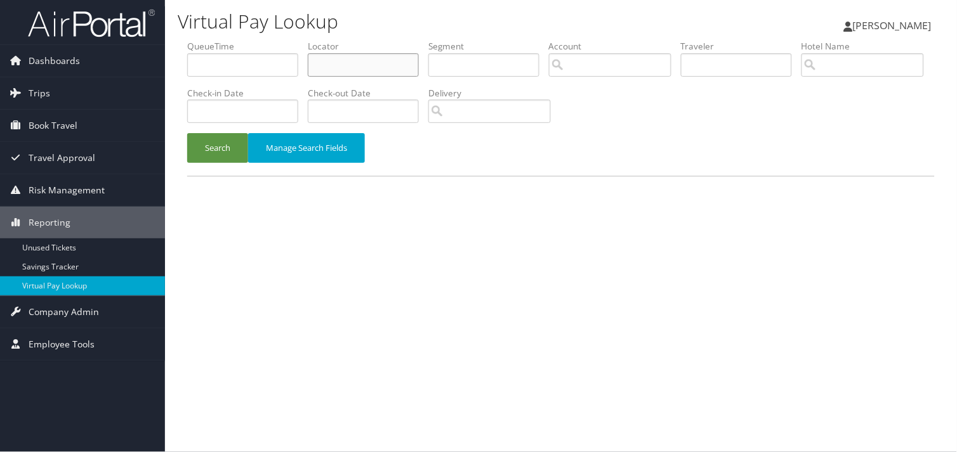
click at [360, 61] on input "text" at bounding box center [363, 64] width 111 height 23
paste input "LLGCDO"
type input "LLGCDO"
click at [211, 156] on button "Search" at bounding box center [217, 148] width 61 height 30
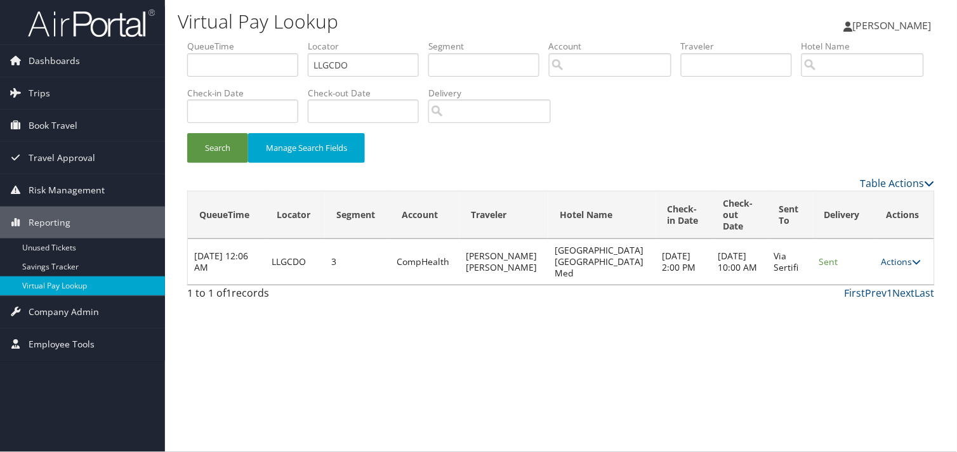
click at [879, 255] on td "Actions Resend Logs View Itinerary" at bounding box center [904, 262] width 59 height 46
drag, startPoint x: 879, startPoint y: 255, endPoint x: 890, endPoint y: 256, distance: 10.8
click at [889, 256] on link "Actions" at bounding box center [901, 262] width 40 height 12
click at [878, 301] on link "Logs" at bounding box center [873, 302] width 80 height 22
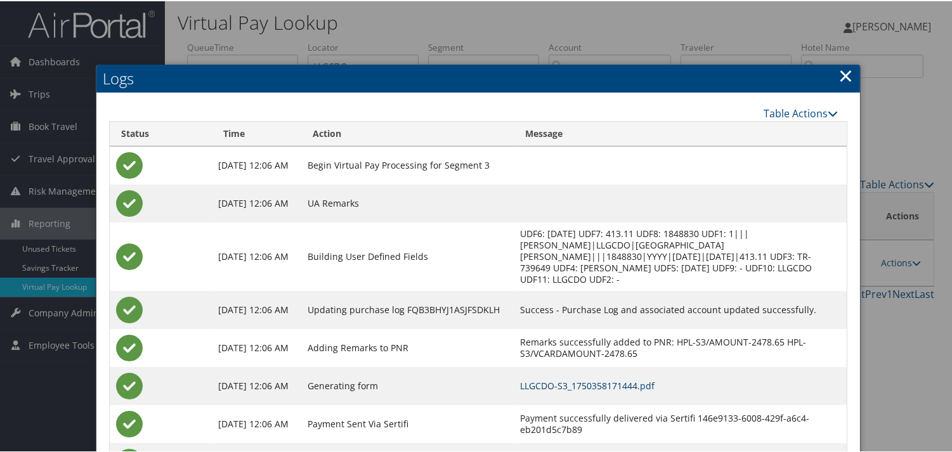
click at [597, 383] on link "LLGCDO-S3_1750358171444.pdf" at bounding box center [587, 385] width 135 height 12
